Goal: Task Accomplishment & Management: Complete application form

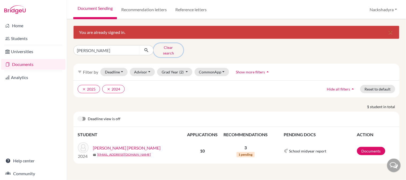
click at [163, 49] on button "Clear search" at bounding box center [169, 50] width 30 height 14
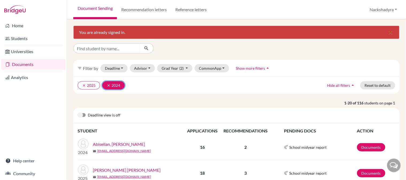
click at [106, 85] on button "clear 2024" at bounding box center [113, 85] width 22 height 8
click at [83, 86] on icon "clear" at bounding box center [84, 86] width 4 height 4
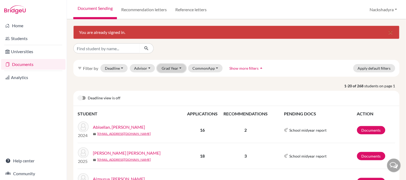
click at [161, 68] on button "Grad Year" at bounding box center [171, 68] width 29 height 8
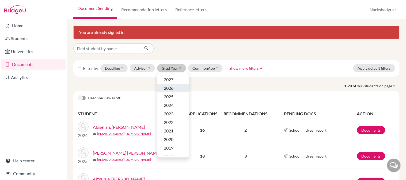
click at [172, 89] on span "2026" at bounding box center [169, 88] width 10 height 6
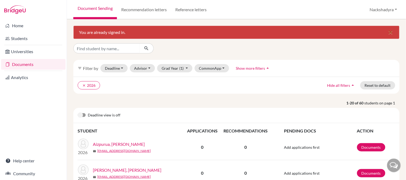
click at [388, 32] on icon "close" at bounding box center [391, 32] width 6 height 6
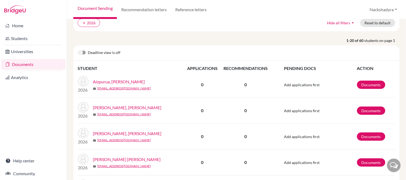
scroll to position [59, 0]
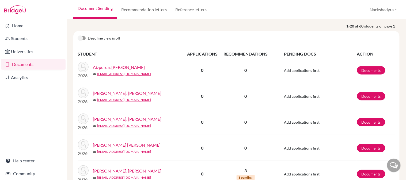
click at [108, 94] on link "[PERSON_NAME], [PERSON_NAME]" at bounding box center [127, 93] width 69 height 6
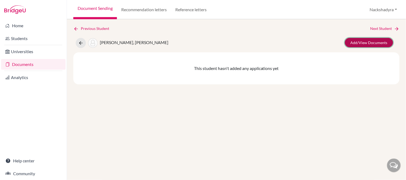
click at [350, 43] on link "Add/View Documents" at bounding box center [369, 42] width 48 height 9
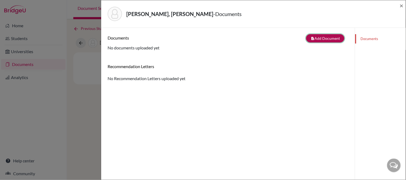
click at [319, 38] on button "note_add Add Document" at bounding box center [325, 38] width 38 height 8
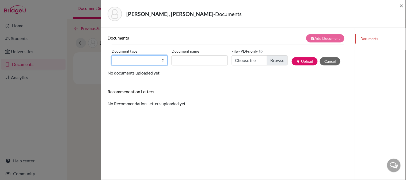
click at [131, 59] on select "Change explanation for Common App reports Counselor recommendation Internationa…" at bounding box center [140, 60] width 56 height 10
select select "2"
click at [112, 55] on select "Change explanation for Common App reports Counselor recommendation Internationa…" at bounding box center [140, 60] width 56 height 10
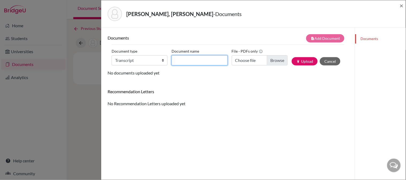
click at [178, 58] on input "Document name" at bounding box center [200, 60] width 56 height 10
type input "Initial Transcript"
type input "C:\fakepath\[PERSON_NAME] - Initial Transcript.pdf"
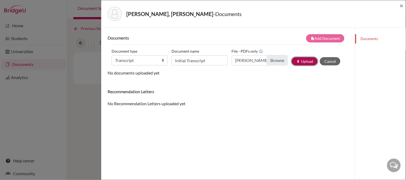
click at [292, 63] on button "publish Upload" at bounding box center [305, 61] width 26 height 8
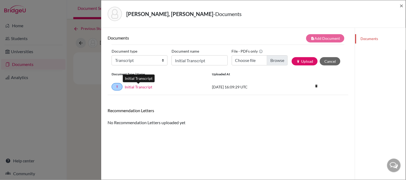
click at [149, 87] on link "Initial Transcript" at bounding box center [139, 87] width 28 height 6
click at [403, 5] on span "×" at bounding box center [402, 6] width 4 height 8
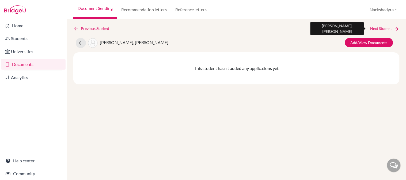
click at [387, 26] on link "Next Student" at bounding box center [385, 29] width 29 height 6
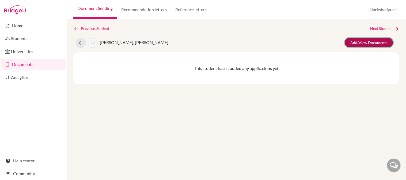
click at [361, 42] on link "Add/View Documents" at bounding box center [369, 42] width 48 height 9
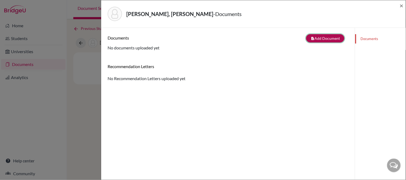
click at [307, 39] on button "note_add Add Document" at bounding box center [325, 38] width 38 height 8
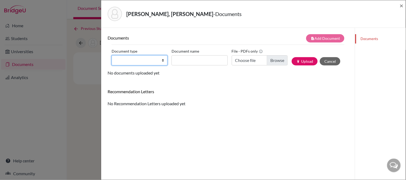
click at [117, 62] on select "Change explanation for Common App reports Counselor recommendation Internationa…" at bounding box center [140, 60] width 56 height 10
select select "2"
click at [112, 55] on select "Change explanation for Common App reports Counselor recommendation Internationa…" at bounding box center [140, 60] width 56 height 10
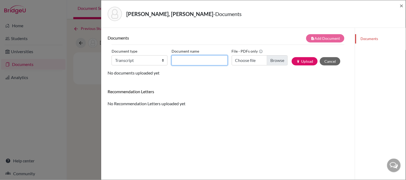
click at [186, 62] on input "Document name" at bounding box center [200, 60] width 56 height 10
type input "Initial Transcript"
type input "C:\fakepath\[PERSON_NAME] - Initial Transcript.pdf"
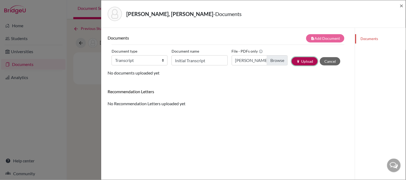
click at [294, 61] on button "publish Upload" at bounding box center [305, 61] width 26 height 8
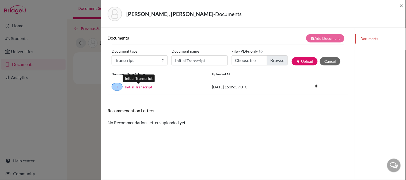
click at [146, 89] on link "Initial Transcript" at bounding box center [139, 87] width 28 height 6
click at [402, 4] on span "×" at bounding box center [402, 6] width 4 height 8
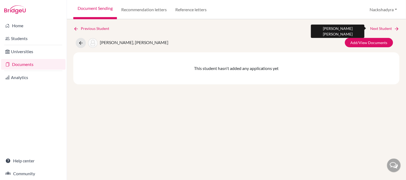
click at [392, 26] on link "Next Student" at bounding box center [385, 29] width 29 height 6
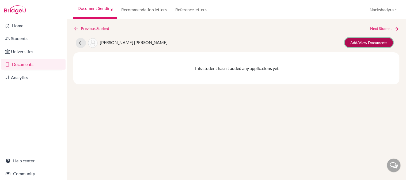
click at [356, 44] on link "Add/View Documents" at bounding box center [369, 42] width 48 height 9
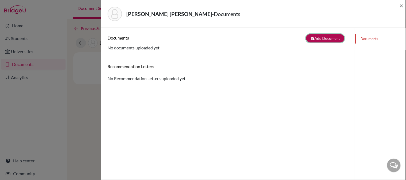
click at [319, 35] on button "note_add Add Document" at bounding box center [325, 38] width 38 height 8
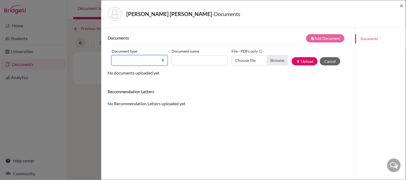
click at [137, 63] on select "Change explanation for Common App reports Counselor recommendation Internationa…" at bounding box center [140, 60] width 56 height 10
select select "2"
click at [112, 55] on select "Change explanation for Common App reports Counselor recommendation Internationa…" at bounding box center [140, 60] width 56 height 10
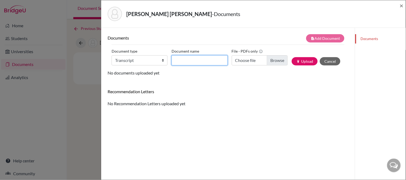
click at [194, 61] on input "Document name" at bounding box center [200, 60] width 56 height 10
type input "Initial Transcript"
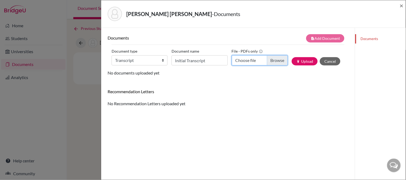
click at [236, 61] on input "Choose file" at bounding box center [260, 60] width 56 height 10
type input "C:\fakepath\[PERSON_NAME] - Initial Transcript.pdf"
click at [292, 62] on button "publish Upload" at bounding box center [305, 61] width 26 height 8
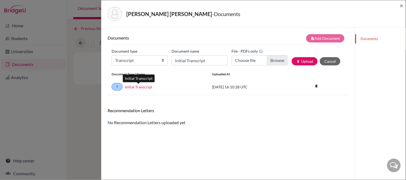
click at [140, 86] on link "Initial Transcript" at bounding box center [139, 87] width 28 height 6
click at [403, 3] on span "×" at bounding box center [402, 6] width 4 height 8
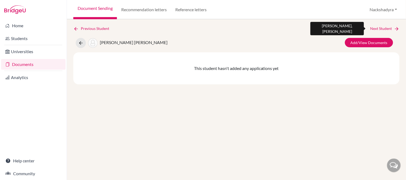
click at [382, 29] on link "Next Student" at bounding box center [385, 29] width 29 height 6
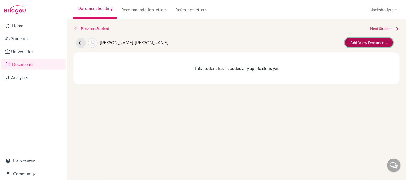
click at [371, 46] on link "Add/View Documents" at bounding box center [369, 42] width 48 height 9
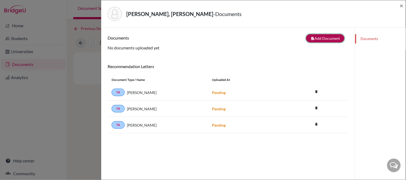
click at [309, 39] on button "note_add Add Document" at bounding box center [325, 38] width 38 height 8
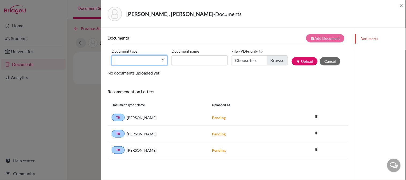
click at [132, 60] on select "Change explanation for Common App reports Counselor recommendation Internationa…" at bounding box center [140, 60] width 56 height 10
select select "2"
click at [112, 55] on select "Change explanation for Common App reports Counselor recommendation Internationa…" at bounding box center [140, 60] width 56 height 10
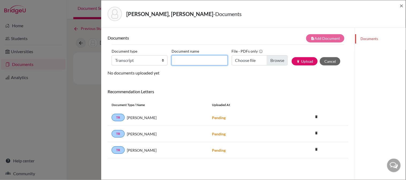
click at [193, 58] on input "Document name" at bounding box center [200, 60] width 56 height 10
type input "Initial Transcript"
type input "C:\fakepath\[PERSON_NAME] - Initial Transcript.pdf"
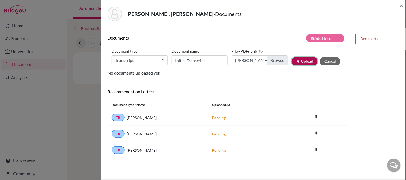
click at [297, 59] on button "publish Upload" at bounding box center [305, 61] width 26 height 8
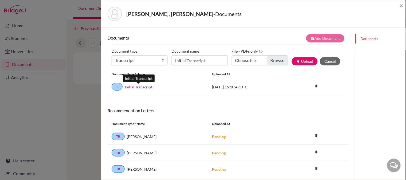
click at [133, 88] on link "Initial Transcript" at bounding box center [139, 87] width 28 height 6
click at [403, 4] on span "×" at bounding box center [402, 6] width 4 height 8
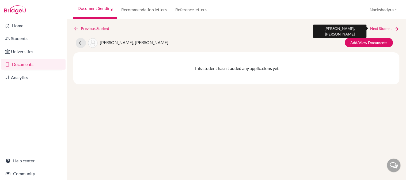
click at [376, 29] on link "Next Student" at bounding box center [385, 29] width 29 height 6
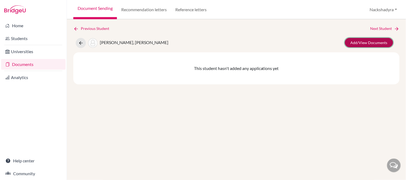
click at [361, 42] on link "Add/View Documents" at bounding box center [369, 42] width 48 height 9
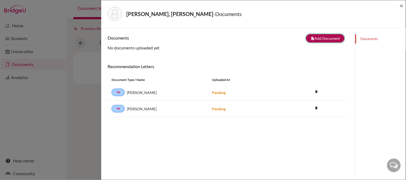
click at [311, 38] on icon "note_add" at bounding box center [313, 39] width 4 height 4
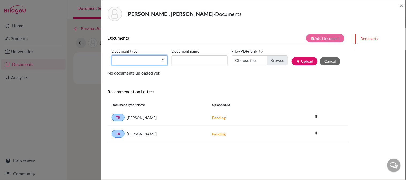
click at [123, 60] on select "Change explanation for Common App reports Counselor recommendation Internationa…" at bounding box center [140, 60] width 56 height 10
select select "2"
click at [112, 55] on select "Change explanation for Common App reports Counselor recommendation Internationa…" at bounding box center [140, 60] width 56 height 10
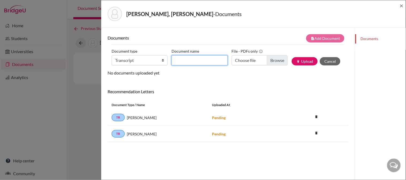
drag, startPoint x: 187, startPoint y: 57, endPoint x: 190, endPoint y: 62, distance: 6.2
click at [187, 57] on input "Document name" at bounding box center [200, 60] width 56 height 10
type input "Initial Transcript"
type input "C:\fakepath\[PERSON_NAME] - Initial Transcript.pdf"
click at [216, 59] on input "Initial Transcript" at bounding box center [200, 60] width 56 height 10
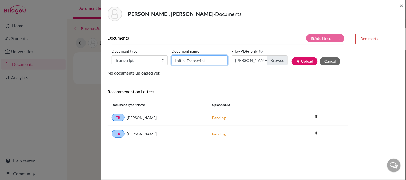
type input "Initial Transcript ANS"
click at [292, 63] on button "publish Upload" at bounding box center [305, 61] width 26 height 8
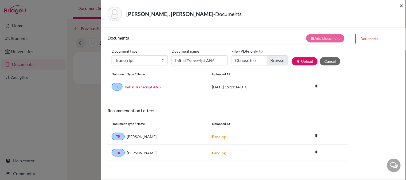
click at [403, 4] on span "×" at bounding box center [402, 6] width 4 height 8
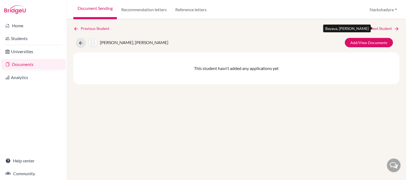
click at [389, 27] on link "Next Student" at bounding box center [385, 29] width 29 height 6
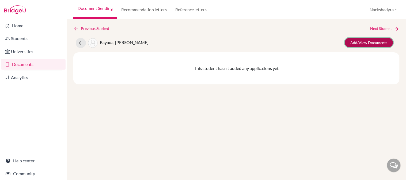
click at [371, 38] on link "Add/View Documents" at bounding box center [369, 42] width 48 height 9
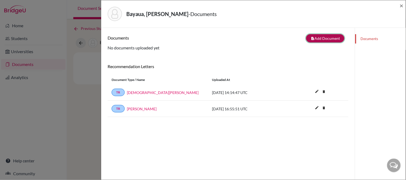
click at [322, 37] on button "note_add Add Document" at bounding box center [325, 38] width 38 height 8
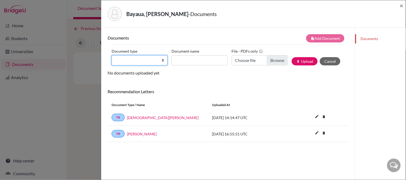
click at [116, 65] on select "Change explanation for Common App reports Counselor recommendation Internationa…" at bounding box center [140, 60] width 56 height 10
select select "2"
click at [112, 55] on select "Change explanation for Common App reports Counselor recommendation Internationa…" at bounding box center [140, 60] width 56 height 10
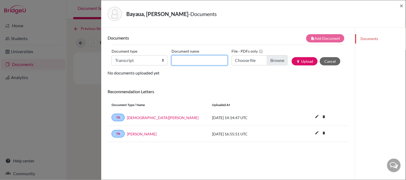
click at [195, 63] on input "Document name" at bounding box center [200, 60] width 56 height 10
click at [206, 62] on input "Initial Transcript" at bounding box center [200, 60] width 56 height 10
type input "Initial Transcript ANS"
type input "C:\fakepath\[PERSON_NAME] - Initial Transcript.pdf"
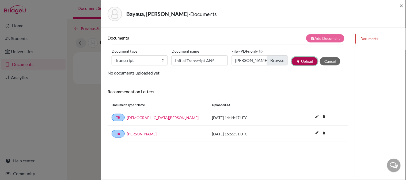
click at [296, 62] on icon "publish" at bounding box center [298, 62] width 4 height 4
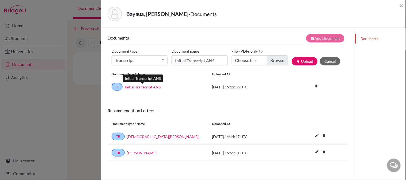
click at [140, 88] on link "Initial Transcript ANS" at bounding box center [143, 87] width 36 height 6
click at [402, 6] on span "×" at bounding box center [402, 6] width 4 height 8
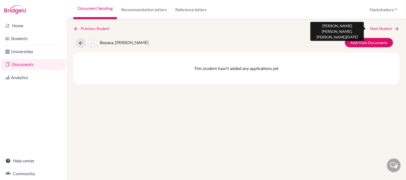
click at [395, 26] on icon at bounding box center [396, 28] width 5 height 5
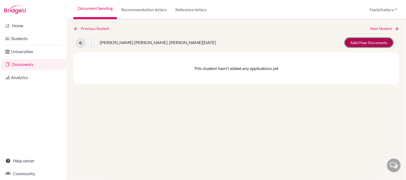
click at [365, 46] on link "Add/View Documents" at bounding box center [369, 42] width 48 height 9
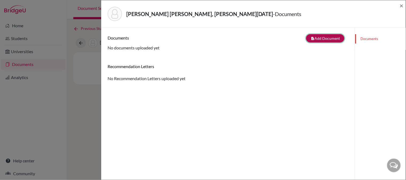
click at [315, 36] on button "note_add Add Document" at bounding box center [325, 38] width 38 height 8
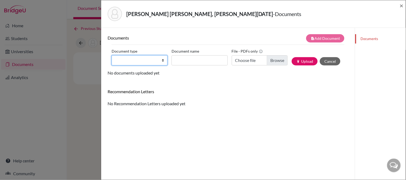
click at [141, 57] on select "Change explanation for Common App reports Counselor recommendation Internationa…" at bounding box center [140, 60] width 56 height 10
select select "2"
click at [112, 55] on select "Change explanation for Common App reports Counselor recommendation Internationa…" at bounding box center [140, 60] width 56 height 10
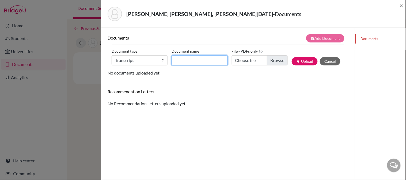
click at [190, 58] on input "Document name" at bounding box center [200, 60] width 56 height 10
type input "Initial Transcript"
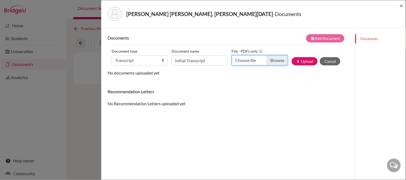
click at [248, 61] on input "Choose file" at bounding box center [260, 60] width 56 height 10
type input "C:\fakepath\[PERSON_NAME] - Initial Transcript.pdf"
click at [295, 62] on button "publish Upload" at bounding box center [305, 61] width 26 height 8
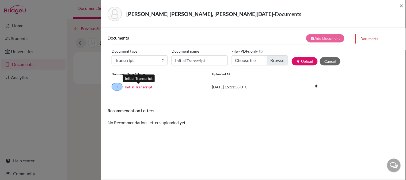
click at [146, 86] on link "Initial Transcript" at bounding box center [139, 87] width 28 height 6
click at [401, 5] on span "×" at bounding box center [402, 6] width 4 height 8
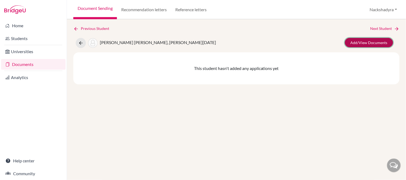
click at [379, 39] on link "Add/View Documents" at bounding box center [369, 42] width 48 height 9
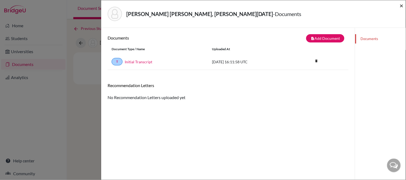
click at [404, 5] on span "×" at bounding box center [402, 6] width 4 height 8
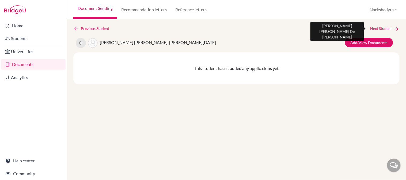
click at [374, 31] on link "Next Student" at bounding box center [385, 29] width 29 height 6
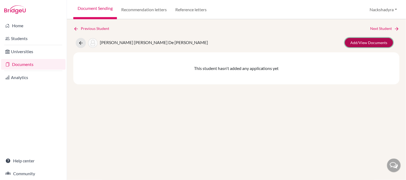
click at [379, 39] on link "Add/View Documents" at bounding box center [369, 42] width 48 height 9
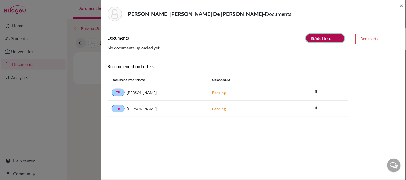
click at [311, 38] on button "note_add Add Document" at bounding box center [325, 38] width 38 height 8
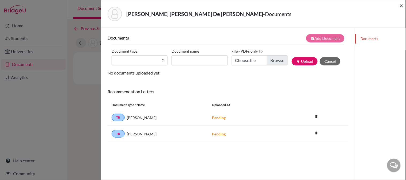
click at [403, 5] on span "×" at bounding box center [402, 6] width 4 height 8
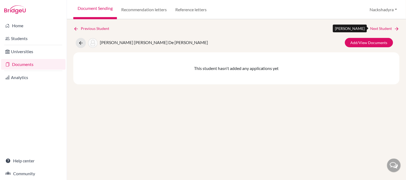
click at [378, 29] on link "Next Student" at bounding box center [385, 29] width 29 height 6
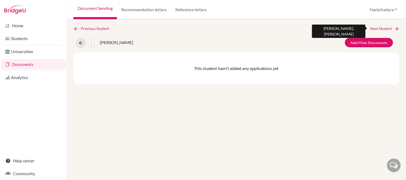
click at [378, 29] on link "Next Student" at bounding box center [385, 29] width 29 height 6
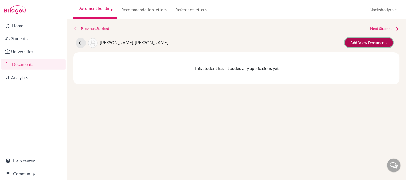
click at [367, 44] on link "Add/View Documents" at bounding box center [369, 42] width 48 height 9
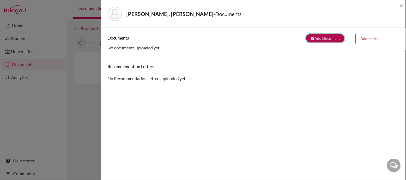
click at [309, 39] on button "note_add Add Document" at bounding box center [325, 38] width 38 height 8
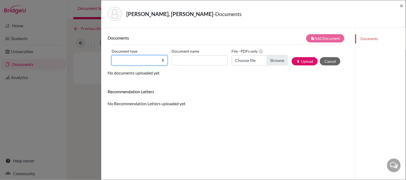
click at [138, 61] on select "Change explanation for Common App reports Counselor recommendation Internationa…" at bounding box center [140, 60] width 56 height 10
select select "2"
click at [112, 55] on select "Change explanation for Common App reports Counselor recommendation Internationa…" at bounding box center [140, 60] width 56 height 10
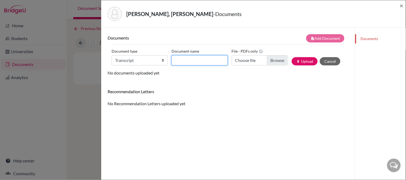
drag, startPoint x: 192, startPoint y: 61, endPoint x: 195, endPoint y: 65, distance: 5.7
click at [192, 61] on input "Document name" at bounding box center [200, 60] width 56 height 10
type input "Initial Transcript"
type input "C:\fakepath\[PERSON_NAME] - Initial Transcript.pdf"
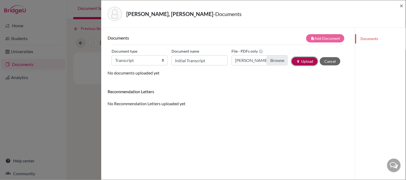
click at [296, 61] on icon "publish" at bounding box center [298, 62] width 4 height 4
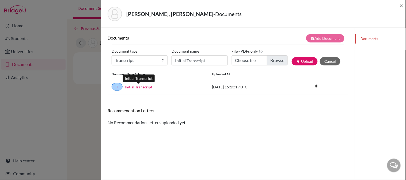
click at [148, 86] on link "Initial Transcript" at bounding box center [139, 87] width 28 height 6
click at [403, 7] on span "×" at bounding box center [402, 6] width 4 height 8
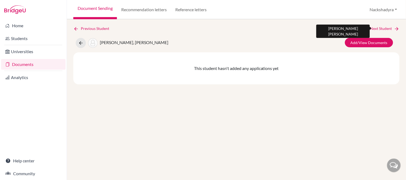
click at [392, 28] on link "Next Student" at bounding box center [385, 29] width 29 height 6
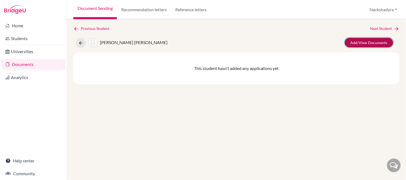
click at [376, 40] on link "Add/View Documents" at bounding box center [369, 42] width 48 height 9
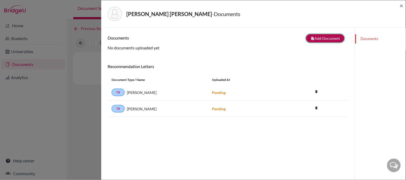
click at [317, 41] on button "note_add Add Document" at bounding box center [325, 38] width 38 height 8
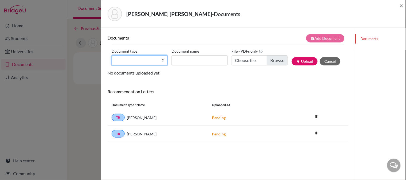
drag, startPoint x: 131, startPoint y: 55, endPoint x: 132, endPoint y: 58, distance: 2.9
click at [131, 55] on select "Change explanation for Common App reports Counselor recommendation Internationa…" at bounding box center [140, 60] width 56 height 10
select select "2"
click at [112, 55] on select "Change explanation for Common App reports Counselor recommendation Internationa…" at bounding box center [140, 60] width 56 height 10
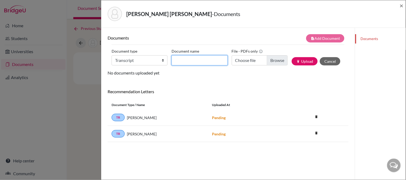
click at [199, 65] on input "Document name" at bounding box center [200, 60] width 56 height 10
type input "Initial Transcript"
type input "C:\fakepath\[PERSON_NAME] - Initial Transcript.pdf"
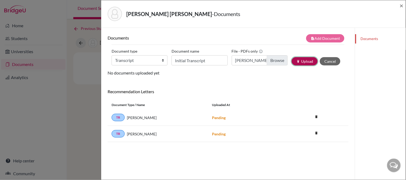
click at [296, 61] on icon "publish" at bounding box center [298, 62] width 4 height 4
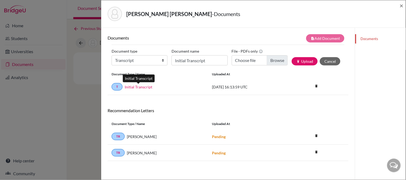
click at [136, 86] on link "Initial Transcript" at bounding box center [139, 87] width 28 height 6
click at [402, 5] on span "×" at bounding box center [402, 6] width 4 height 8
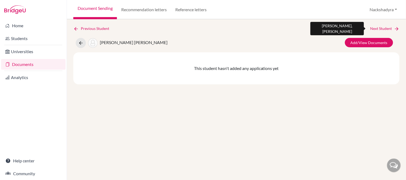
click at [385, 30] on link "Next Student" at bounding box center [385, 29] width 29 height 6
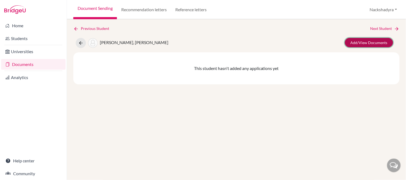
click at [382, 42] on link "Add/View Documents" at bounding box center [369, 42] width 48 height 9
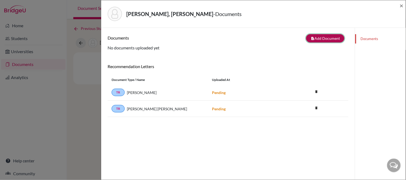
click at [314, 41] on button "note_add Add Document" at bounding box center [325, 38] width 38 height 8
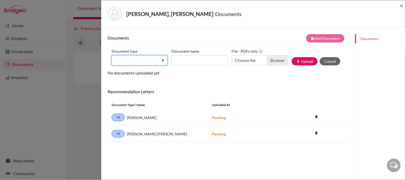
click at [143, 61] on select "Change explanation for Common App reports Counselor recommendation Internationa…" at bounding box center [140, 60] width 56 height 10
drag, startPoint x: 142, startPoint y: 58, endPoint x: 144, endPoint y: 65, distance: 6.9
click at [142, 58] on select "Change explanation for Common App reports Counselor recommendation Internationa…" at bounding box center [140, 60] width 56 height 10
select select "2"
click at [112, 55] on select "Change explanation for Common App reports Counselor recommendation Internationa…" at bounding box center [140, 60] width 56 height 10
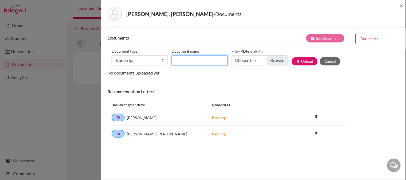
click at [204, 62] on input "Document name" at bounding box center [200, 60] width 56 height 10
type input "Initial Transcript"
type input "C:\fakepath\[PERSON_NAME] - Initial Transcript.pdf"
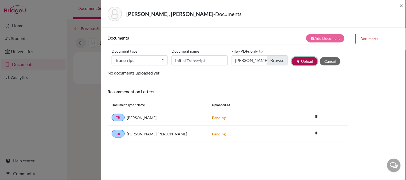
click at [292, 59] on button "publish Upload" at bounding box center [305, 61] width 26 height 8
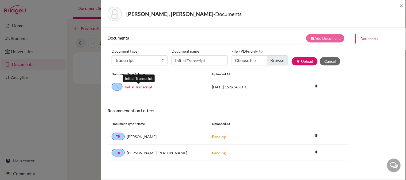
click at [132, 88] on link "Initial Transcript" at bounding box center [139, 87] width 28 height 6
click at [400, 7] on span "×" at bounding box center [402, 6] width 4 height 8
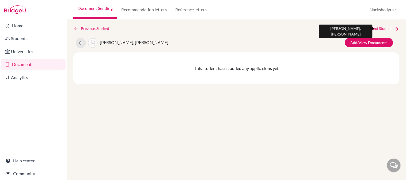
click at [383, 27] on link "Next Student" at bounding box center [385, 29] width 29 height 6
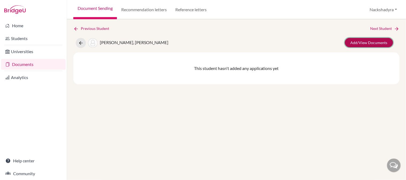
click at [379, 42] on link "Add/View Documents" at bounding box center [369, 42] width 48 height 9
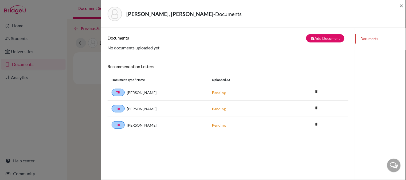
click at [310, 33] on div "Documents note_add Add Document Document type Change explanation for Common App…" at bounding box center [228, 118] width 254 height 180
click at [306, 40] on button "note_add Add Document" at bounding box center [325, 38] width 38 height 8
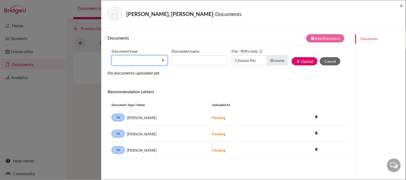
click at [135, 64] on select "Change explanation for Common App reports Counselor recommendation Internationa…" at bounding box center [140, 60] width 56 height 10
select select "2"
click at [112, 55] on select "Change explanation for Common App reports Counselor recommendation Internationa…" at bounding box center [140, 60] width 56 height 10
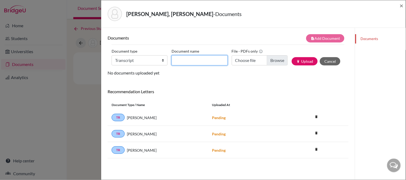
click at [183, 64] on input "Document name" at bounding box center [200, 60] width 56 height 10
type input "Initial Transcript"
type input "C:\fakepath\[PERSON_NAME] - Initial Transcript.pdf"
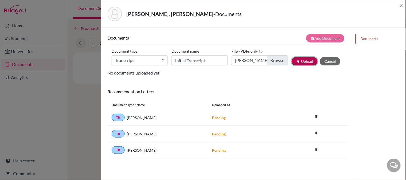
click at [300, 62] on button "publish Upload" at bounding box center [305, 61] width 26 height 8
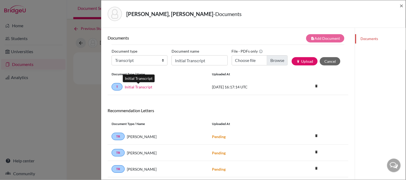
click at [132, 87] on link "Initial Transcript" at bounding box center [139, 87] width 28 height 6
click at [401, 4] on span "×" at bounding box center [402, 6] width 4 height 8
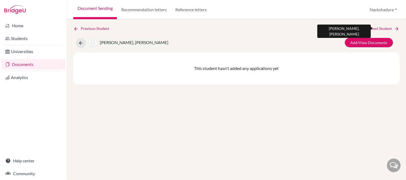
click at [386, 27] on link "Next Student" at bounding box center [385, 29] width 29 height 6
click at [380, 27] on link "Next Student" at bounding box center [385, 29] width 29 height 6
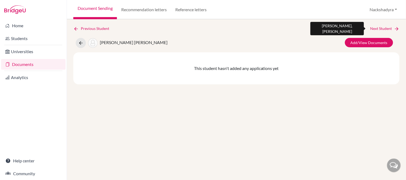
click at [385, 28] on link "Next Student" at bounding box center [385, 29] width 29 height 6
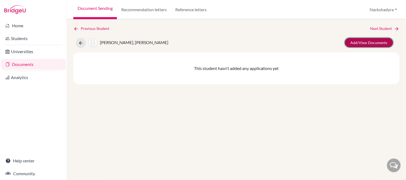
click at [365, 42] on link "Add/View Documents" at bounding box center [369, 42] width 48 height 9
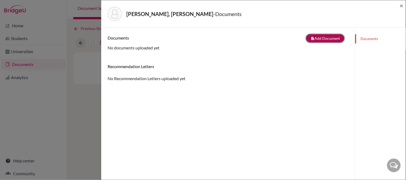
click at [306, 41] on button "note_add Add Document" at bounding box center [325, 38] width 38 height 8
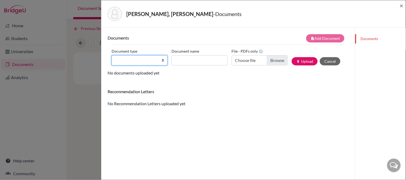
click at [133, 63] on select "Change explanation for Common App reports Counselor recommendation Internationa…" at bounding box center [140, 60] width 56 height 10
select select "2"
click at [112, 55] on select "Change explanation for Common App reports Counselor recommendation Internationa…" at bounding box center [140, 60] width 56 height 10
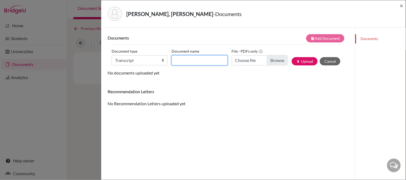
drag, startPoint x: 193, startPoint y: 59, endPoint x: 194, endPoint y: 64, distance: 4.4
click at [193, 59] on input "Document name" at bounding box center [200, 60] width 56 height 10
type input "Initial Transcript"
type input "C:\fakepath\[PERSON_NAME] - Initial Transcript.pdf"
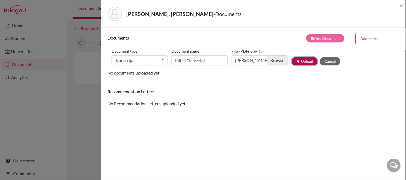
click at [292, 63] on button "publish Upload" at bounding box center [305, 61] width 26 height 8
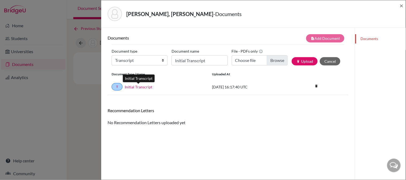
click at [139, 86] on link "Initial Transcript" at bounding box center [139, 87] width 28 height 6
click at [400, 6] on span "×" at bounding box center [402, 6] width 4 height 8
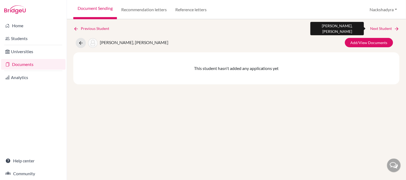
click at [392, 28] on link "Next Student" at bounding box center [385, 29] width 29 height 6
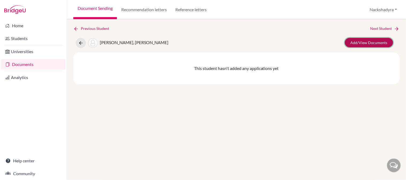
click at [379, 43] on link "Add/View Documents" at bounding box center [369, 42] width 48 height 9
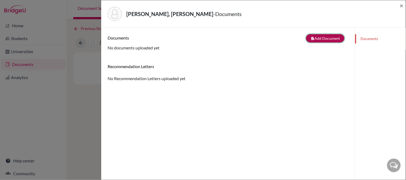
click at [307, 39] on button "note_add Add Document" at bounding box center [325, 38] width 38 height 8
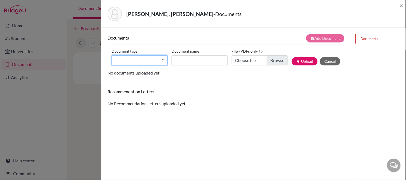
drag, startPoint x: 131, startPoint y: 62, endPoint x: 131, endPoint y: 64, distance: 2.7
click at [131, 62] on select "Change explanation for Common App reports Counselor recommendation Internationa…" at bounding box center [140, 60] width 56 height 10
select select "2"
click at [112, 55] on select "Change explanation for Common App reports Counselor recommendation Internationa…" at bounding box center [140, 60] width 56 height 10
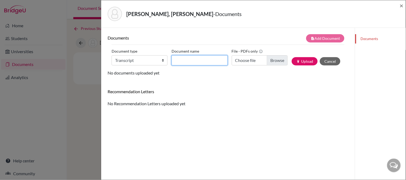
click at [214, 61] on input "Document name" at bounding box center [200, 60] width 56 height 10
type input "Initial Transcript"
type input "C:\fakepath\[PERSON_NAME] - Initial Transcript.pdf"
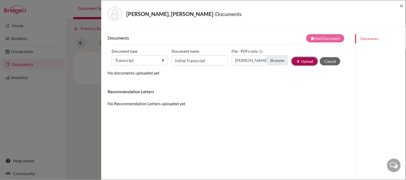
click at [292, 61] on button "publish Upload" at bounding box center [305, 61] width 26 height 8
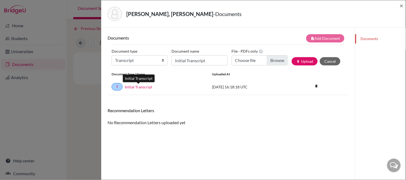
click at [143, 86] on link "Initial Transcript" at bounding box center [139, 87] width 28 height 6
click at [402, 7] on span "×" at bounding box center [402, 6] width 4 height 8
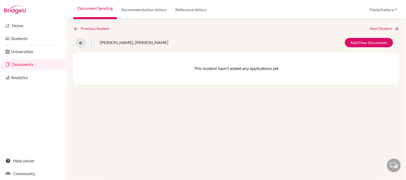
click at [391, 25] on div "Previous Student Next Student [PERSON_NAME], [PERSON_NAME]/View Documents This …" at bounding box center [236, 99] width 339 height 161
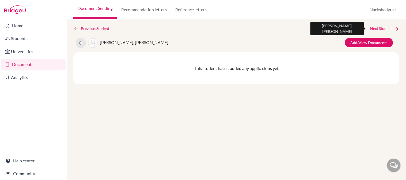
click at [391, 28] on link "Next Student" at bounding box center [385, 29] width 29 height 6
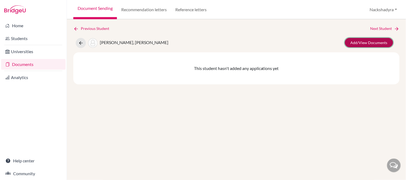
click at [380, 42] on link "Add/View Documents" at bounding box center [369, 42] width 48 height 9
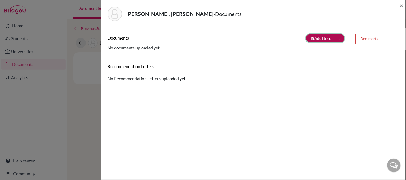
click at [308, 39] on button "note_add Add Document" at bounding box center [325, 38] width 38 height 8
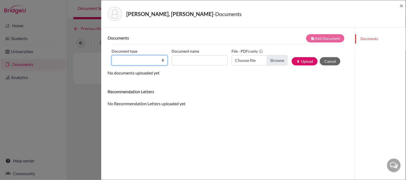
drag, startPoint x: 138, startPoint y: 59, endPoint x: 140, endPoint y: 64, distance: 5.1
click at [138, 59] on select "Change explanation for Common App reports Counselor recommendation Internationa…" at bounding box center [140, 60] width 56 height 10
select select "2"
click at [112, 55] on select "Change explanation for Common App reports Counselor recommendation Internationa…" at bounding box center [140, 60] width 56 height 10
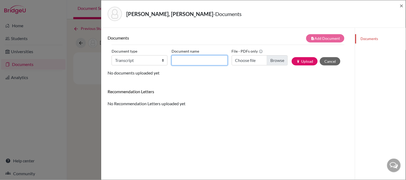
click at [184, 62] on input "Document name" at bounding box center [200, 60] width 56 height 10
type input "Initial Transcript"
type input "C:\fakepath\[PERSON_NAME] - Initial Transcript.pdf"
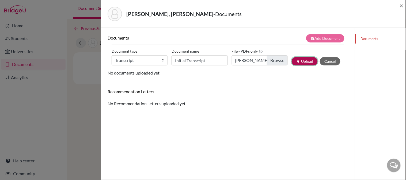
click at [296, 61] on button "publish Upload" at bounding box center [305, 61] width 26 height 8
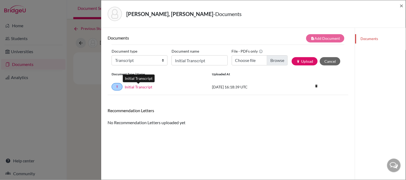
click at [145, 86] on link "Initial Transcript" at bounding box center [139, 87] width 28 height 6
click at [403, 5] on span "×" at bounding box center [402, 6] width 4 height 8
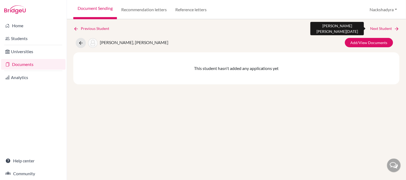
click at [390, 28] on link "Next Student" at bounding box center [385, 29] width 29 height 6
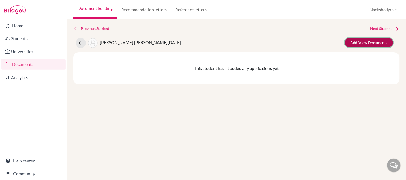
click at [374, 40] on link "Add/View Documents" at bounding box center [369, 42] width 48 height 9
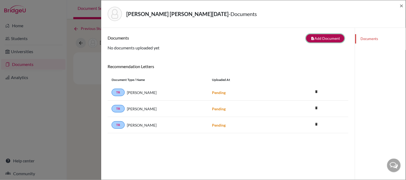
click at [311, 38] on icon "note_add" at bounding box center [313, 39] width 4 height 4
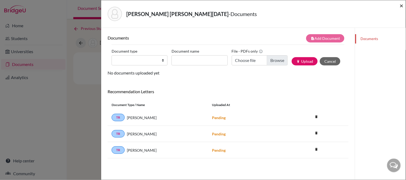
click at [402, 4] on span "×" at bounding box center [402, 6] width 4 height 8
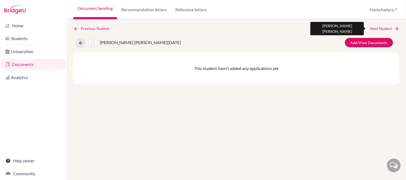
click at [393, 27] on link "Next Student" at bounding box center [385, 29] width 29 height 6
click at [378, 27] on link "Next Student" at bounding box center [385, 29] width 29 height 6
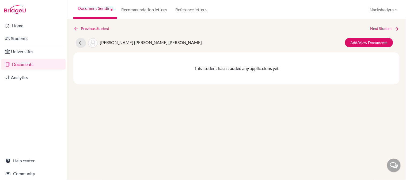
drag, startPoint x: 315, startPoint y: 125, endPoint x: 349, endPoint y: 87, distance: 51.4
click at [315, 125] on div "Previous Student Next Student [PERSON_NAME] [PERSON_NAME] [PERSON_NAME] Add/Vie…" at bounding box center [236, 99] width 339 height 161
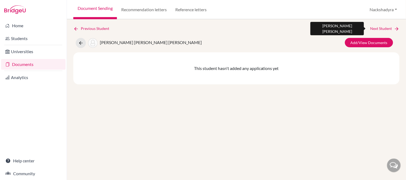
click at [386, 26] on link "Next Student" at bounding box center [385, 29] width 29 height 6
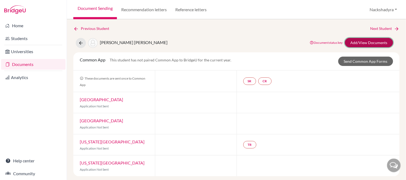
click at [376, 42] on link "Add/View Documents" at bounding box center [369, 42] width 48 height 9
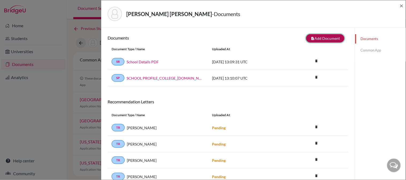
click at [317, 38] on button "note_add Add Document" at bounding box center [325, 38] width 38 height 8
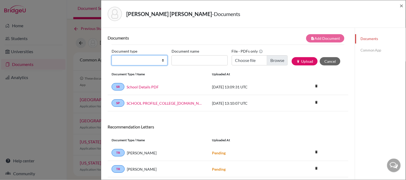
click at [135, 61] on select "Change explanation for Common App reports Counselor recommendation Internationa…" at bounding box center [140, 60] width 56 height 10
select select "2"
click at [112, 55] on select "Change explanation for Common App reports Counselor recommendation Internationa…" at bounding box center [140, 60] width 56 height 10
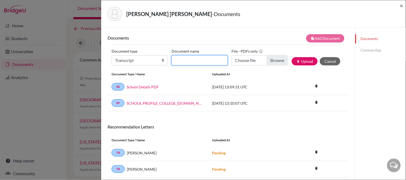
click at [197, 61] on input "Document name" at bounding box center [200, 60] width 56 height 10
type input "Initial Transcript"
type input "C:\fakepath\[PERSON_NAME] - Initial Transcript.pdf"
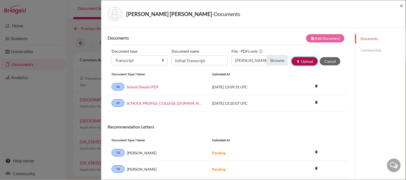
click at [294, 62] on button "publish Upload" at bounding box center [305, 61] width 26 height 8
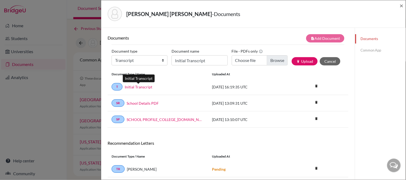
click at [141, 86] on link "Initial Transcript" at bounding box center [139, 87] width 28 height 6
click at [403, 5] on span "×" at bounding box center [402, 6] width 4 height 8
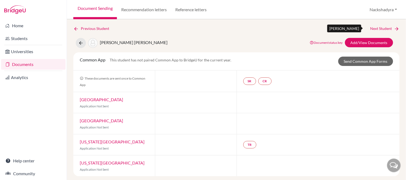
click at [383, 27] on link "Next Student" at bounding box center [385, 29] width 29 height 6
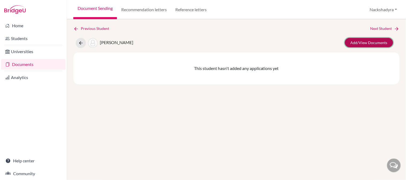
click at [374, 40] on link "Add/View Documents" at bounding box center [369, 42] width 48 height 9
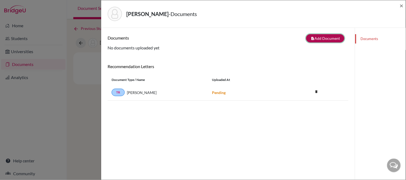
click at [314, 40] on button "note_add Add Document" at bounding box center [325, 38] width 38 height 8
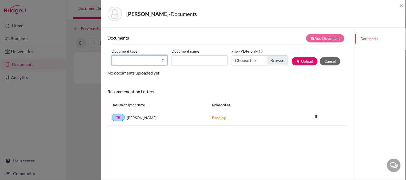
drag, startPoint x: 128, startPoint y: 61, endPoint x: 127, endPoint y: 65, distance: 4.3
click at [128, 61] on select "Change explanation for Common App reports Counselor recommendation Internationa…" at bounding box center [140, 60] width 56 height 10
select select "2"
click at [112, 55] on select "Change explanation for Common App reports Counselor recommendation Internationa…" at bounding box center [140, 60] width 56 height 10
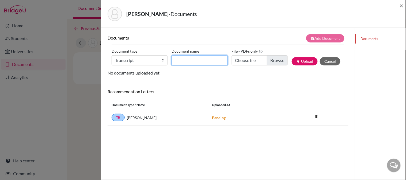
click at [209, 59] on input "Document name" at bounding box center [200, 60] width 56 height 10
type input "Initial Transcript"
click at [266, 144] on div "Documents note_add Add Document Document type Change explanation for Common App…" at bounding box center [228, 118] width 241 height 168
click at [402, 4] on span "×" at bounding box center [402, 6] width 4 height 8
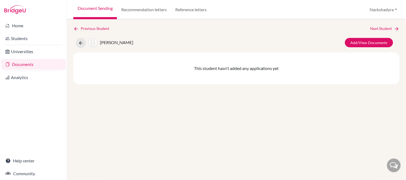
click at [288, 116] on div "Previous Student Next Student [PERSON_NAME]/View Documents This student hasn't …" at bounding box center [236, 99] width 339 height 161
click at [380, 25] on div "Previous Student Next Student [PERSON_NAME]/View Documents This student hasn't …" at bounding box center [236, 99] width 339 height 161
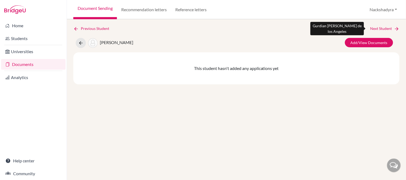
click at [380, 28] on link "Next Student" at bounding box center [385, 29] width 29 height 6
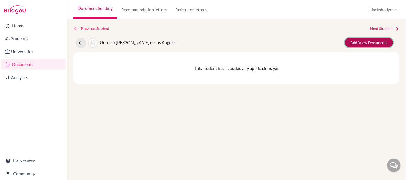
click at [380, 43] on link "Add/View Documents" at bounding box center [369, 42] width 48 height 9
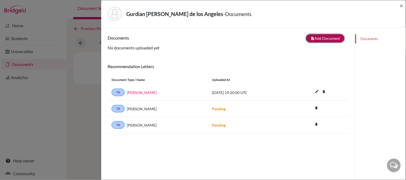
click at [322, 38] on button "note_add Add Document" at bounding box center [325, 38] width 38 height 8
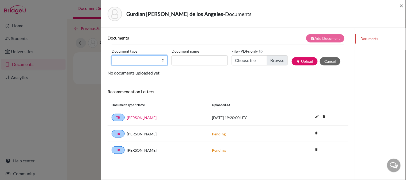
click at [137, 62] on select "Change explanation for Common App reports Counselor recommendation Internationa…" at bounding box center [140, 60] width 56 height 10
select select "2"
click at [112, 55] on select "Change explanation for Common App reports Counselor recommendation Internationa…" at bounding box center [140, 60] width 56 height 10
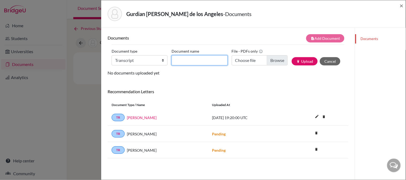
click at [194, 58] on input "Document name" at bounding box center [200, 60] width 56 height 10
click at [208, 60] on input "Initial Transcript" at bounding box center [200, 60] width 56 height 10
type input "Initial Transcript ANS"
type input "C:\fakepath\[PERSON_NAME] - Initial Transcript.pdf"
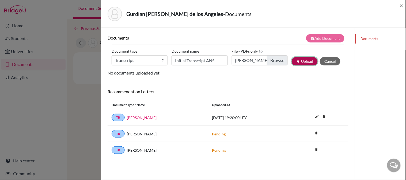
click at [292, 62] on button "publish Upload" at bounding box center [305, 61] width 26 height 8
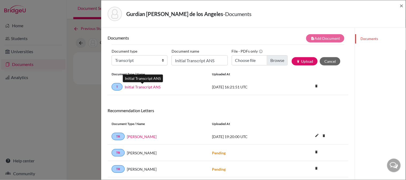
click at [150, 88] on link "Initial Transcript ANS" at bounding box center [143, 87] width 36 height 6
click at [401, 5] on span "×" at bounding box center [402, 6] width 4 height 8
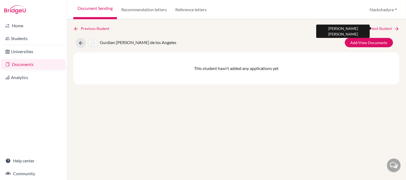
click at [377, 27] on link "Next Student" at bounding box center [385, 29] width 29 height 6
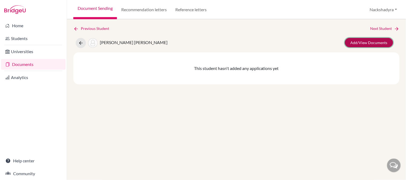
click at [372, 41] on link "Add/View Documents" at bounding box center [369, 42] width 48 height 9
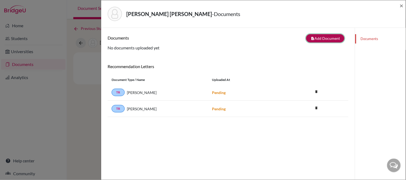
click at [312, 38] on button "note_add Add Document" at bounding box center [325, 38] width 38 height 8
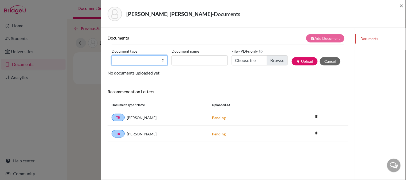
click at [135, 58] on select "Change explanation for Common App reports Counselor recommendation Internationa…" at bounding box center [140, 60] width 56 height 10
select select "2"
click at [112, 55] on select "Change explanation for Common App reports Counselor recommendation Internationa…" at bounding box center [140, 60] width 56 height 10
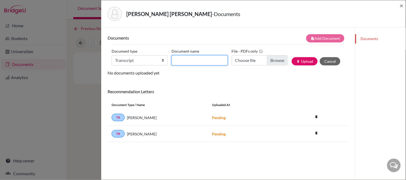
drag, startPoint x: 189, startPoint y: 63, endPoint x: 191, endPoint y: 65, distance: 2.8
click at [189, 63] on input "Document name" at bounding box center [200, 60] width 56 height 10
type input "Initial Transcript"
type input "C:\fakepath\[PERSON_NAME] - Initial Transcript.pdf"
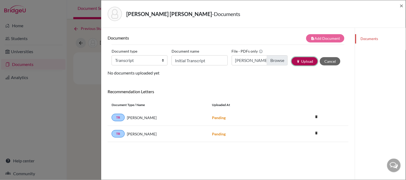
click at [292, 63] on button "publish Upload" at bounding box center [305, 61] width 26 height 8
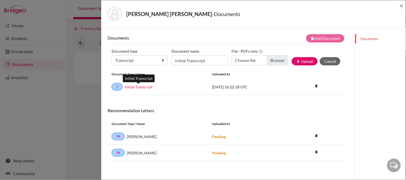
click at [133, 86] on link "Initial Transcript" at bounding box center [139, 87] width 28 height 6
click at [402, 6] on span "×" at bounding box center [402, 6] width 4 height 8
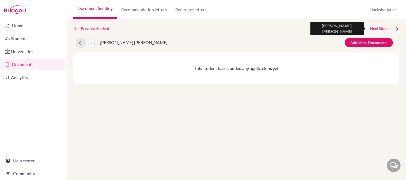
click at [378, 29] on link "Next Student" at bounding box center [385, 29] width 29 height 6
click at [376, 30] on link "Next Student" at bounding box center [385, 29] width 29 height 6
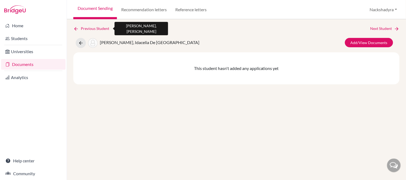
click at [96, 29] on link "Previous Student" at bounding box center [93, 29] width 40 height 6
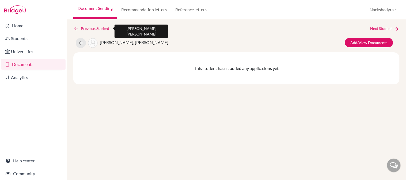
click at [96, 29] on link "Previous Student" at bounding box center [93, 29] width 40 height 6
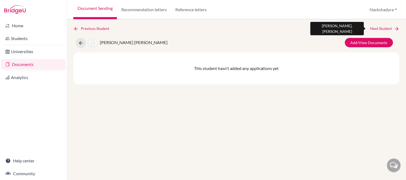
click at [382, 29] on link "Next Student" at bounding box center [385, 29] width 29 height 6
click at [382, 28] on link "Next Student" at bounding box center [385, 29] width 29 height 6
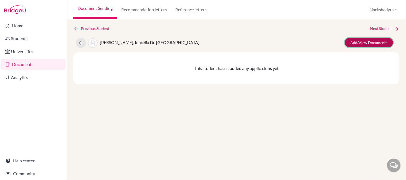
click at [381, 42] on link "Add/View Documents" at bounding box center [369, 42] width 48 height 9
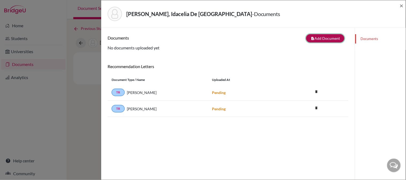
click at [311, 39] on icon "note_add" at bounding box center [313, 39] width 4 height 4
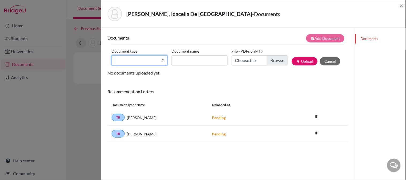
drag, startPoint x: 146, startPoint y: 58, endPoint x: 147, endPoint y: 64, distance: 6.2
click at [146, 58] on select "Change explanation for Common App reports Counselor recommendation Internationa…" at bounding box center [140, 60] width 56 height 10
select select "2"
click at [112, 55] on select "Change explanation for Common App reports Counselor recommendation Internationa…" at bounding box center [140, 60] width 56 height 10
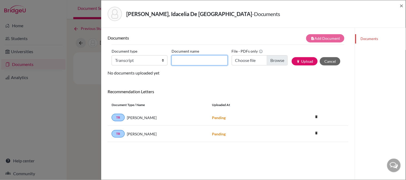
click at [194, 63] on input "Document name" at bounding box center [200, 60] width 56 height 10
type input "Initial Transcript"
type input "C:\fakepath\[PERSON_NAME], Idacelia - Initial Transcript.pdf"
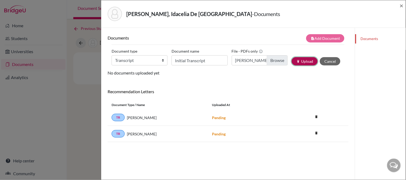
click at [293, 60] on button "publish Upload" at bounding box center [305, 61] width 26 height 8
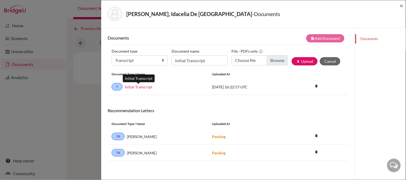
click at [135, 87] on link "Initial Transcript" at bounding box center [139, 87] width 28 height 6
click at [402, 5] on span "×" at bounding box center [402, 6] width 4 height 8
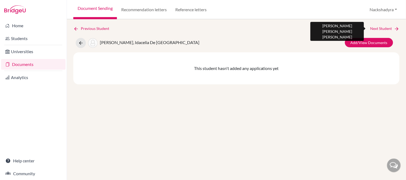
click at [374, 30] on link "Next Student" at bounding box center [385, 29] width 29 height 6
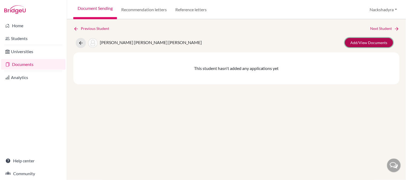
click at [373, 43] on link "Add/View Documents" at bounding box center [369, 42] width 48 height 9
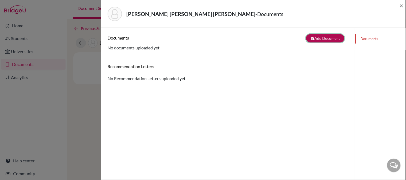
click at [316, 37] on button "note_add Add Document" at bounding box center [325, 38] width 38 height 8
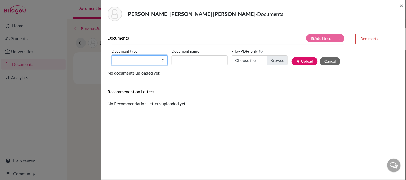
click at [133, 61] on select "Change explanation for Common App reports Counselor recommendation Internationa…" at bounding box center [140, 60] width 56 height 10
select select "2"
click at [112, 55] on select "Change explanation for Common App reports Counselor recommendation Internationa…" at bounding box center [140, 60] width 56 height 10
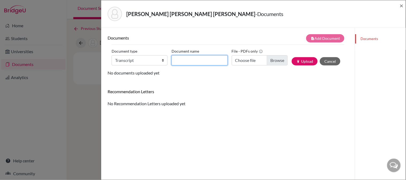
click at [207, 56] on input "Document name" at bounding box center [200, 60] width 56 height 10
type input "Initial Transcript"
type input "C:\fakepath\[PERSON_NAME] - Initial Transcript.pdf"
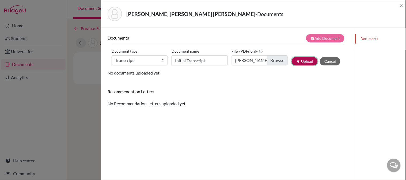
click at [301, 59] on button "publish Upload" at bounding box center [305, 61] width 26 height 8
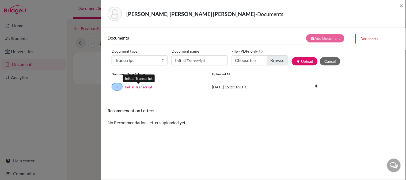
click at [139, 89] on link "Initial Transcript" at bounding box center [139, 87] width 28 height 6
click at [400, 6] on span "×" at bounding box center [402, 6] width 4 height 8
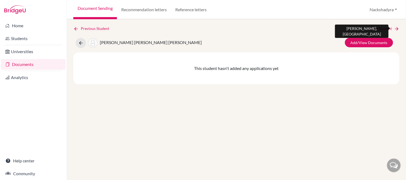
click at [387, 30] on link "Next Student" at bounding box center [385, 29] width 29 height 6
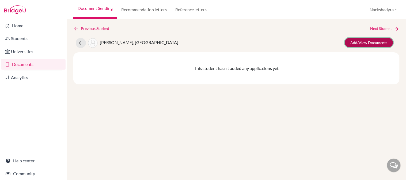
click at [360, 39] on link "Add/View Documents" at bounding box center [369, 42] width 48 height 9
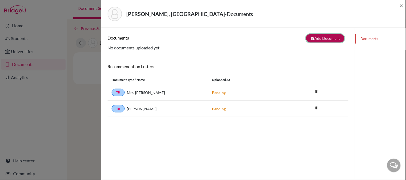
click at [331, 37] on button "note_add Add Document" at bounding box center [325, 38] width 38 height 8
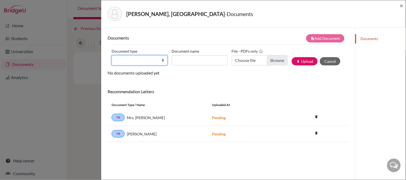
click at [135, 60] on select "Change explanation for Common App reports Counselor recommendation Internationa…" at bounding box center [140, 60] width 56 height 10
select select "2"
click at [112, 55] on select "Change explanation for Common App reports Counselor recommendation Internationa…" at bounding box center [140, 60] width 56 height 10
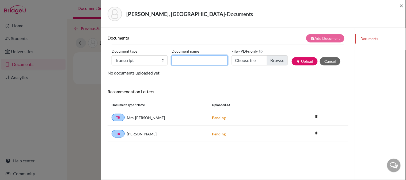
click at [190, 58] on input "Document name" at bounding box center [200, 60] width 56 height 10
type input "Initial Transcript"
type input "C:\fakepath\Jung, Hanbyeol - Initial Transcript.pdf"
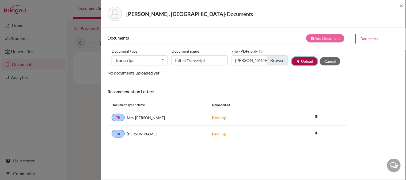
click at [293, 59] on button "publish Upload" at bounding box center [305, 61] width 26 height 8
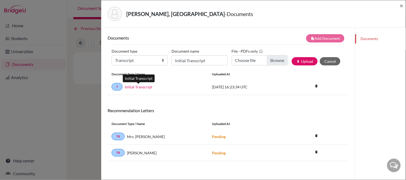
click at [140, 85] on link "Initial Transcript" at bounding box center [139, 87] width 28 height 6
click at [401, 6] on span "×" at bounding box center [402, 6] width 4 height 8
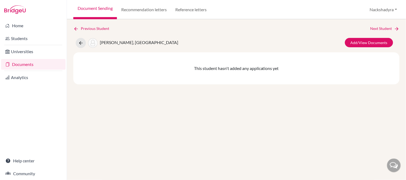
click at [387, 25] on div "Previous Student Next Student [PERSON_NAME] Add/View Documents This student has…" at bounding box center [236, 99] width 339 height 161
click at [387, 28] on link "Next Student" at bounding box center [385, 29] width 29 height 6
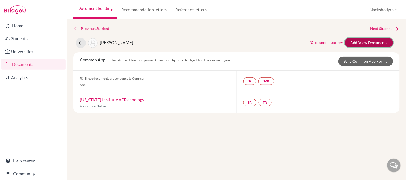
click at [372, 42] on link "Add/View Documents" at bounding box center [369, 42] width 48 height 9
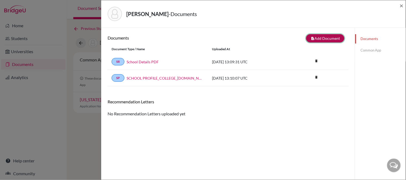
click at [314, 37] on button "note_add Add Document" at bounding box center [325, 38] width 38 height 8
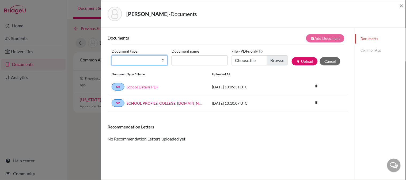
click at [143, 62] on select "Change explanation for Common App reports Counselor recommendation Internationa…" at bounding box center [140, 60] width 56 height 10
select select "2"
click at [112, 55] on select "Change explanation for Common App reports Counselor recommendation Internationa…" at bounding box center [140, 60] width 56 height 10
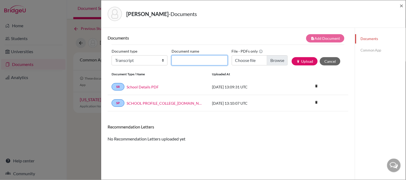
click at [178, 61] on input "Document name" at bounding box center [200, 60] width 56 height 10
type input "Initial Transcript"
type input "C:\fakepath\[PERSON_NAME] - Initial Transcript.pdf"
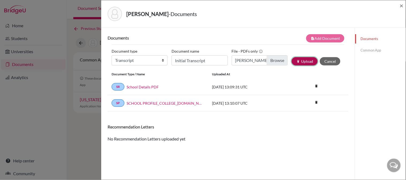
click at [294, 58] on button "publish Upload" at bounding box center [305, 61] width 26 height 8
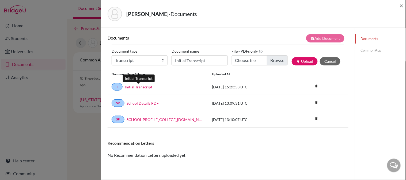
click at [138, 88] on link "Initial Transcript" at bounding box center [139, 87] width 28 height 6
click at [402, 5] on span "×" at bounding box center [402, 6] width 4 height 8
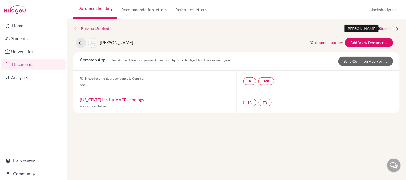
click at [376, 30] on link "Next Student" at bounding box center [385, 29] width 29 height 6
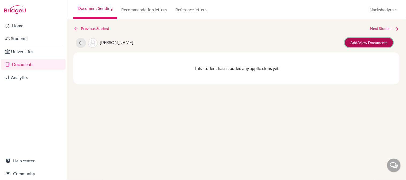
click at [373, 41] on link "Add/View Documents" at bounding box center [369, 42] width 48 height 9
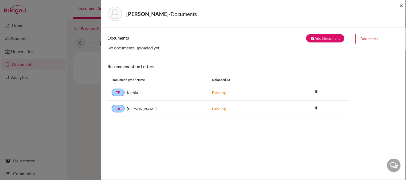
click at [401, 6] on span "×" at bounding box center [402, 6] width 4 height 8
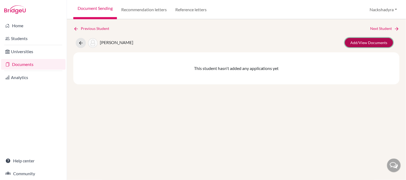
click at [357, 40] on link "Add/View Documents" at bounding box center [369, 42] width 48 height 9
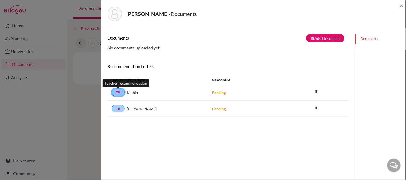
click at [117, 91] on link "TR" at bounding box center [118, 92] width 13 height 7
click at [402, 6] on span "×" at bounding box center [402, 6] width 4 height 8
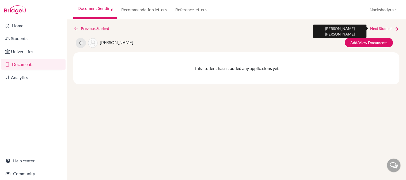
click at [385, 27] on link "Next Student" at bounding box center [385, 29] width 29 height 6
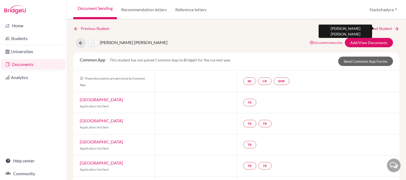
click at [381, 26] on link "Next Student" at bounding box center [385, 29] width 29 height 6
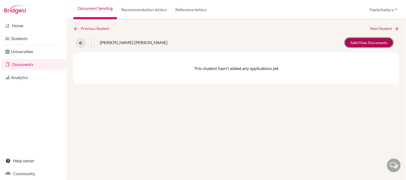
click at [374, 42] on link "Add/View Documents" at bounding box center [369, 42] width 48 height 9
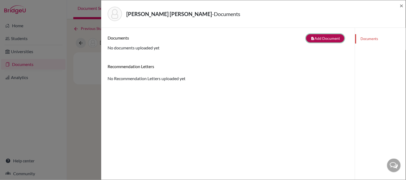
click at [314, 39] on button "note_add Add Document" at bounding box center [325, 38] width 38 height 8
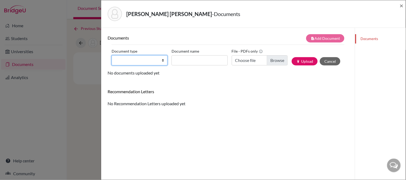
click at [121, 63] on select "Change explanation for Common App reports Counselor recommendation Internationa…" at bounding box center [140, 60] width 56 height 10
select select "2"
click at [112, 55] on select "Change explanation for Common App reports Counselor recommendation Internationa…" at bounding box center [140, 60] width 56 height 10
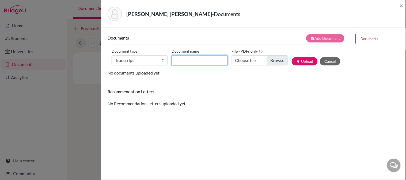
click at [180, 59] on input "Document name" at bounding box center [200, 60] width 56 height 10
type input "Initial Transcript"
type input "C:\fakepath\[PERSON_NAME] - Initial Transcript.pdf"
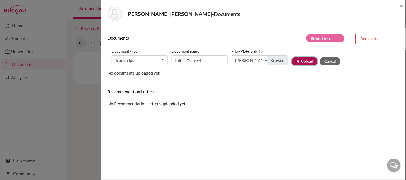
click at [304, 60] on button "publish Upload" at bounding box center [305, 61] width 26 height 8
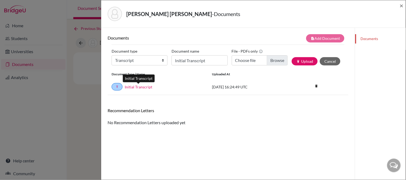
click at [138, 85] on link "Initial Transcript" at bounding box center [139, 87] width 28 height 6
click at [400, 7] on span "×" at bounding box center [402, 6] width 4 height 8
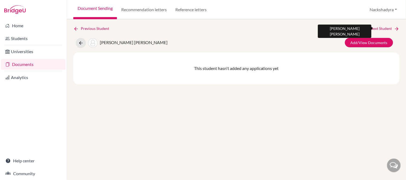
click at [380, 29] on link "Next Student" at bounding box center [385, 29] width 29 height 6
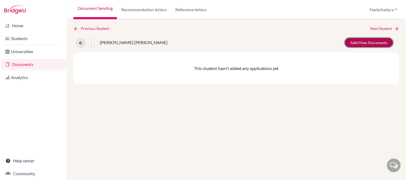
click at [371, 42] on link "Add/View Documents" at bounding box center [369, 42] width 48 height 9
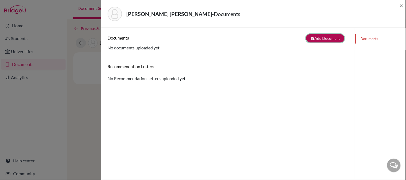
click at [317, 42] on button "note_add Add Document" at bounding box center [325, 38] width 38 height 8
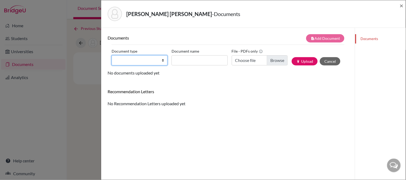
click at [129, 60] on select "Change explanation for Common App reports Counselor recommendation Internationa…" at bounding box center [140, 60] width 56 height 10
select select "2"
click at [112, 55] on select "Change explanation for Common App reports Counselor recommendation Internationa…" at bounding box center [140, 60] width 56 height 10
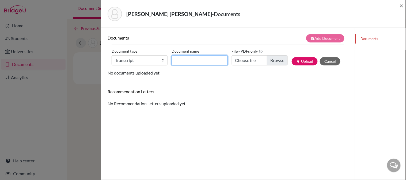
drag, startPoint x: 201, startPoint y: 59, endPoint x: 201, endPoint y: 65, distance: 5.6
click at [201, 59] on input "Document name" at bounding box center [200, 60] width 56 height 10
type input "Initial Transcript"
type input "C:\fakepath\[PERSON_NAME] - Initial Transcript.pdf"
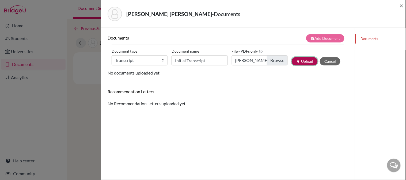
click at [293, 62] on button "publish Upload" at bounding box center [305, 61] width 26 height 8
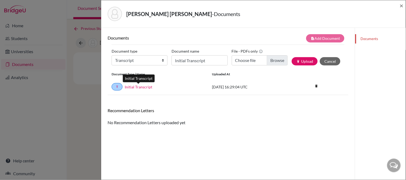
click at [136, 85] on link "Initial Transcript" at bounding box center [139, 87] width 28 height 6
click at [401, 5] on span "×" at bounding box center [402, 6] width 4 height 8
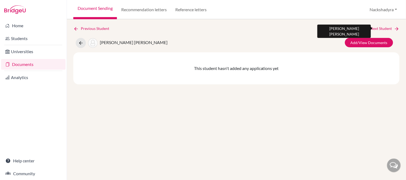
click at [382, 26] on link "Next Student" at bounding box center [385, 29] width 29 height 6
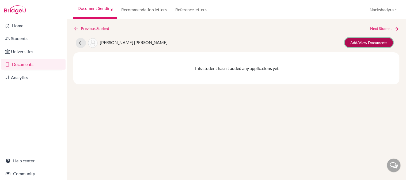
click at [371, 44] on link "Add/View Documents" at bounding box center [369, 42] width 48 height 9
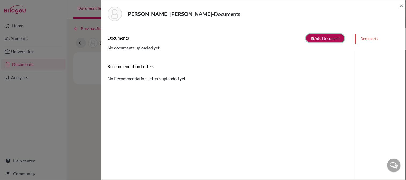
click at [311, 38] on icon "note_add" at bounding box center [313, 39] width 4 height 4
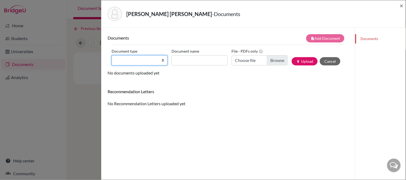
click at [132, 59] on select "Change explanation for Common App reports Counselor recommendation Internationa…" at bounding box center [140, 60] width 56 height 10
select select "2"
click at [112, 55] on select "Change explanation for Common App reports Counselor recommendation Internationa…" at bounding box center [140, 60] width 56 height 10
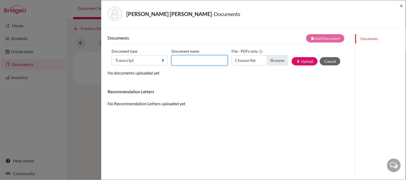
click at [175, 62] on input "Document name" at bounding box center [200, 60] width 56 height 10
type input "Initial Transcript"
type input "C:\fakepath\[PERSON_NAME] - Initial Transcript.pdf"
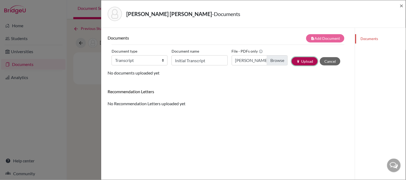
click at [296, 61] on icon "publish" at bounding box center [298, 62] width 4 height 4
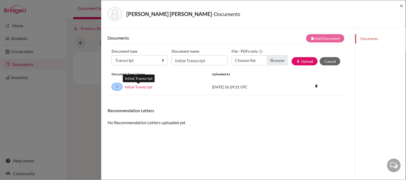
click at [141, 86] on link "Initial Transcript" at bounding box center [139, 87] width 28 height 6
click at [402, 3] on span "×" at bounding box center [402, 6] width 4 height 8
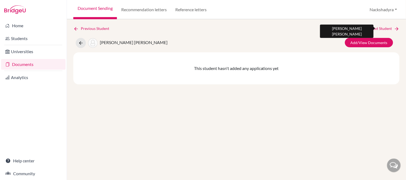
click at [388, 27] on link "Next Student" at bounding box center [385, 29] width 29 height 6
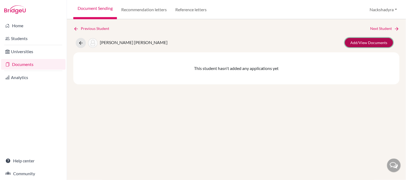
click at [360, 45] on link "Add/View Documents" at bounding box center [369, 42] width 48 height 9
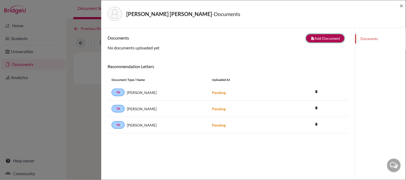
click at [311, 37] on button "note_add Add Document" at bounding box center [325, 38] width 38 height 8
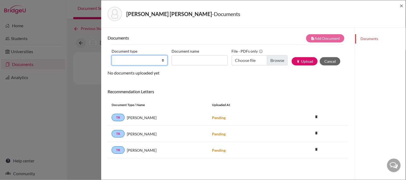
click at [133, 59] on select "Change explanation for Common App reports Counselor recommendation Internationa…" at bounding box center [140, 60] width 56 height 10
select select "2"
click at [112, 55] on select "Change explanation for Common App reports Counselor recommendation Internationa…" at bounding box center [140, 60] width 56 height 10
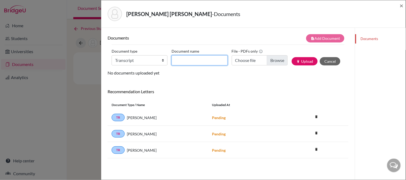
click at [202, 60] on input "Document name" at bounding box center [200, 60] width 56 height 10
click at [205, 63] on input "Initial Transcript" at bounding box center [200, 60] width 56 height 10
type input "Initial Transcript ANS"
type input "C:\fakepath\[PERSON_NAME] - Initial Transcript.pdf"
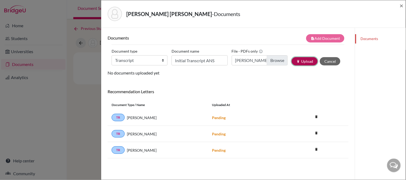
click at [292, 63] on button "publish Upload" at bounding box center [305, 61] width 26 height 8
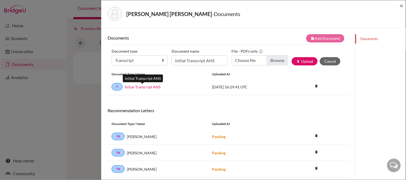
click at [141, 86] on link "Initial Transcript ANS" at bounding box center [143, 87] width 36 height 6
click at [401, 6] on span "×" at bounding box center [402, 6] width 4 height 8
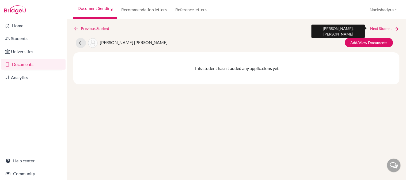
click at [386, 28] on link "Next Student" at bounding box center [385, 29] width 29 height 6
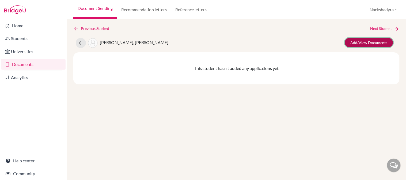
click at [355, 42] on link "Add/View Documents" at bounding box center [369, 42] width 48 height 9
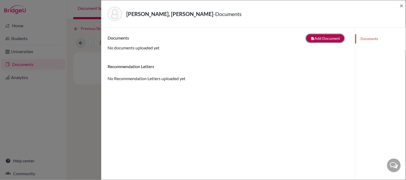
click at [314, 40] on button "note_add Add Document" at bounding box center [325, 38] width 38 height 8
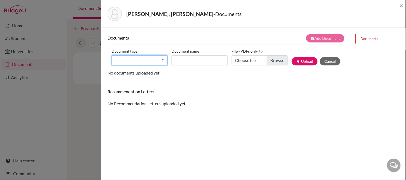
click at [140, 61] on select "Change explanation for Common App reports Counselor recommendation Internationa…" at bounding box center [140, 60] width 56 height 10
select select "2"
click at [112, 55] on select "Change explanation for Common App reports Counselor recommendation Internationa…" at bounding box center [140, 60] width 56 height 10
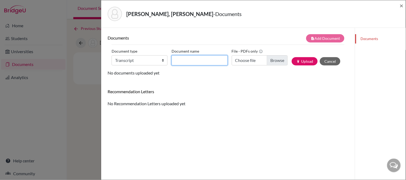
drag, startPoint x: 180, startPoint y: 61, endPoint x: 188, endPoint y: 72, distance: 13.3
click at [180, 61] on input "Document name" at bounding box center [200, 60] width 56 height 10
type input "Initial Transcript"
type input "C:\fakepath\[PERSON_NAME] - Initial Transcript.pdf"
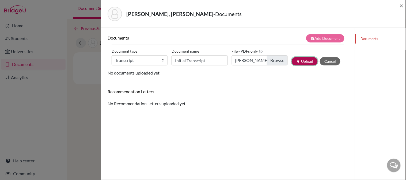
click at [296, 62] on icon "publish" at bounding box center [298, 62] width 4 height 4
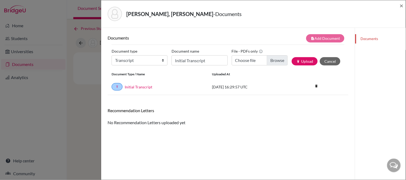
click at [141, 84] on div "T Initial Transcript" at bounding box center [158, 86] width 92 height 7
click at [141, 85] on link "Initial Transcript" at bounding box center [139, 87] width 28 height 6
click at [399, 6] on div "[PERSON_NAME], [PERSON_NAME] - Documents ×" at bounding box center [253, 13] width 300 height 23
click at [402, 6] on span "×" at bounding box center [402, 6] width 4 height 8
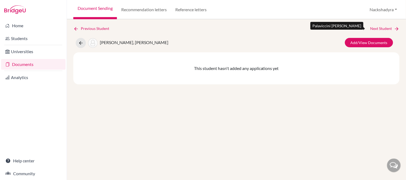
click at [371, 28] on link "Next Student" at bounding box center [385, 29] width 29 height 6
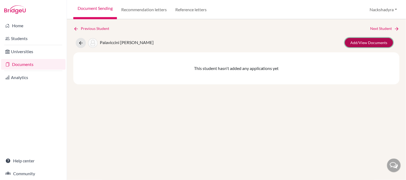
click at [352, 46] on link "Add/View Documents" at bounding box center [369, 42] width 48 height 9
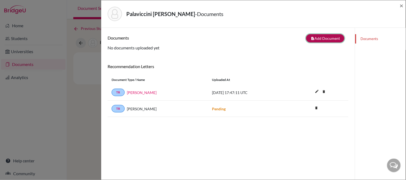
click at [314, 34] on button "note_add Add Document" at bounding box center [325, 38] width 38 height 8
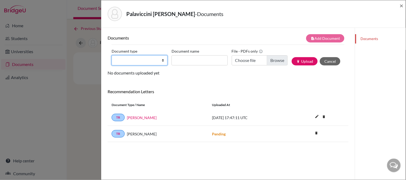
drag, startPoint x: 148, startPoint y: 61, endPoint x: 149, endPoint y: 64, distance: 3.6
click at [148, 61] on select "Change explanation for Common App reports Counselor recommendation Internationa…" at bounding box center [140, 60] width 56 height 10
select select "2"
click at [112, 55] on select "Change explanation for Common App reports Counselor recommendation Internationa…" at bounding box center [140, 60] width 56 height 10
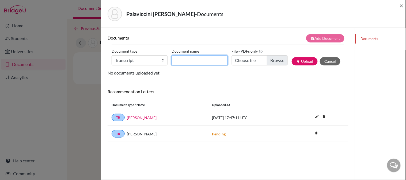
click at [200, 62] on input "Document name" at bounding box center [200, 60] width 56 height 10
type input "Initial Transcript"
type input "C:\fakepath\[PERSON_NAME], [PERSON_NAME] - Initial Transcript.pdf"
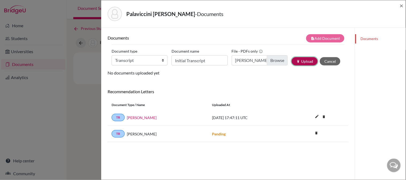
click at [292, 61] on button "publish Upload" at bounding box center [305, 61] width 26 height 8
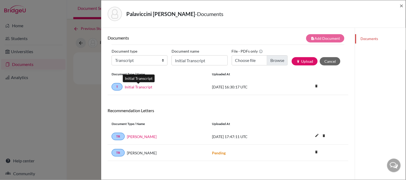
click at [133, 89] on link "Initial Transcript" at bounding box center [139, 87] width 28 height 6
click at [402, 6] on span "×" at bounding box center [402, 6] width 4 height 8
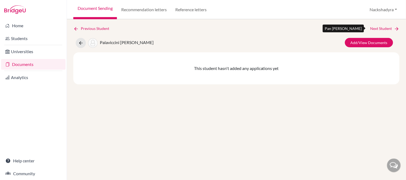
click at [384, 30] on link "Next Student" at bounding box center [385, 29] width 29 height 6
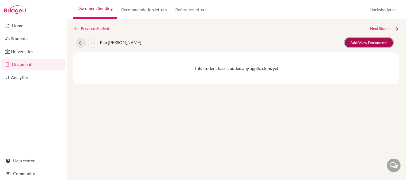
click at [355, 45] on link "Add/View Documents" at bounding box center [369, 42] width 48 height 9
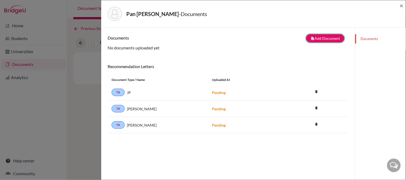
drag, startPoint x: 319, startPoint y: 36, endPoint x: 278, endPoint y: 49, distance: 42.2
click at [318, 36] on button "note_add Add Document" at bounding box center [325, 38] width 38 height 8
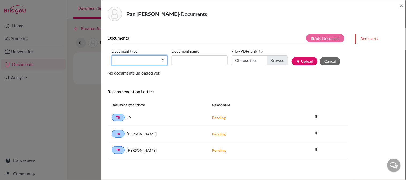
drag, startPoint x: 133, startPoint y: 61, endPoint x: 133, endPoint y: 65, distance: 4.0
click at [133, 61] on select "Change explanation for Common App reports Counselor recommendation Internationa…" at bounding box center [140, 60] width 56 height 10
select select "2"
click at [112, 55] on select "Change explanation for Common App reports Counselor recommendation Internationa…" at bounding box center [140, 60] width 56 height 10
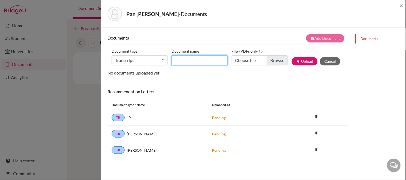
click at [183, 58] on input "Document name" at bounding box center [200, 60] width 56 height 10
type input "Initial Transcript"
type input "C:\fakepath\Pan, [PERSON_NAME] - Initial Transcript.pdf"
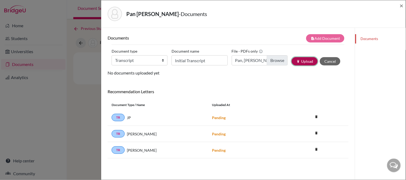
click at [299, 62] on button "publish Upload" at bounding box center [305, 61] width 26 height 8
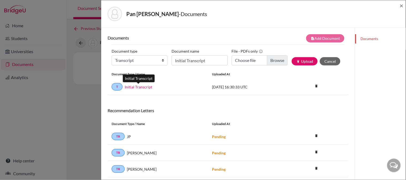
click at [129, 88] on link "Initial Transcript" at bounding box center [139, 87] width 28 height 6
click at [403, 7] on span "×" at bounding box center [402, 6] width 4 height 8
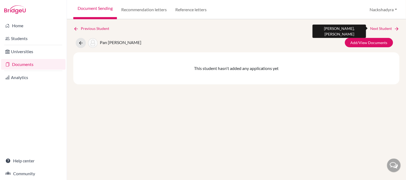
click at [386, 28] on link "Next Student" at bounding box center [385, 29] width 29 height 6
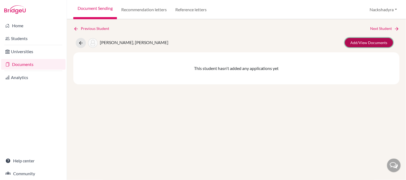
click at [382, 44] on link "Add/View Documents" at bounding box center [369, 42] width 48 height 9
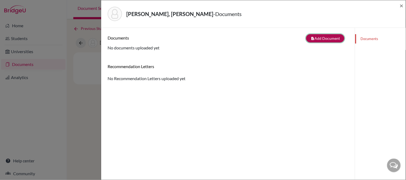
click at [314, 39] on button "note_add Add Document" at bounding box center [325, 38] width 38 height 8
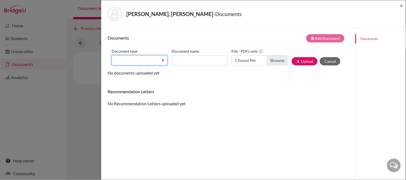
drag, startPoint x: 145, startPoint y: 58, endPoint x: 148, endPoint y: 65, distance: 7.2
click at [145, 58] on select "Change explanation for Common App reports Counselor recommendation Internationa…" at bounding box center [140, 60] width 56 height 10
select select "2"
click at [112, 55] on select "Change explanation for Common App reports Counselor recommendation Internationa…" at bounding box center [140, 60] width 56 height 10
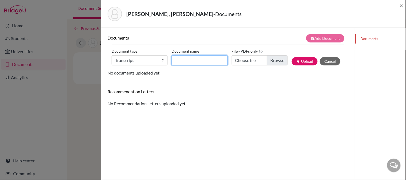
click at [191, 59] on input "Document name" at bounding box center [200, 60] width 56 height 10
type input "Initial Transcript"
type input "C:\fakepath\[PERSON_NAME], Maximus - Initial Transcript.pdf"
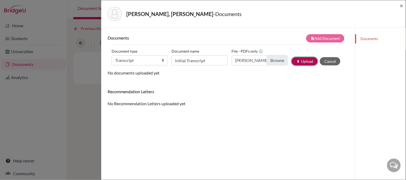
click at [292, 58] on button "publish Upload" at bounding box center [305, 61] width 26 height 8
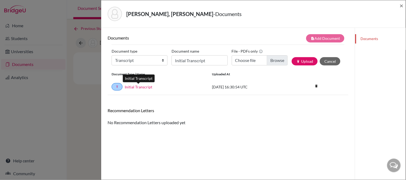
click at [137, 88] on link "Initial Transcript" at bounding box center [139, 87] width 28 height 6
click at [402, 6] on span "×" at bounding box center [402, 6] width 4 height 8
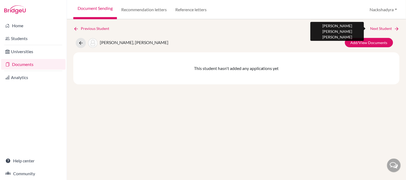
click at [386, 27] on link "Next Student" at bounding box center [385, 29] width 29 height 6
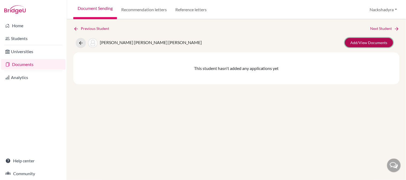
click at [368, 42] on link "Add/View Documents" at bounding box center [369, 42] width 48 height 9
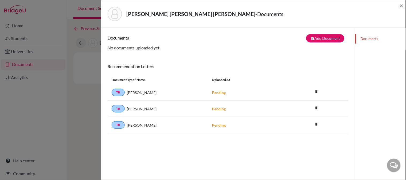
click at [310, 34] on div "Documents note_add Add Document Document type Change explanation for Common App…" at bounding box center [228, 118] width 254 height 180
click at [321, 39] on button "note_add Add Document" at bounding box center [325, 38] width 38 height 8
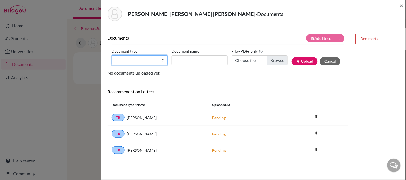
click at [118, 59] on select "Change explanation for Common App reports Counselor recommendation Internationa…" at bounding box center [140, 60] width 56 height 10
select select "2"
click at [112, 55] on select "Change explanation for Common App reports Counselor recommendation Internationa…" at bounding box center [140, 60] width 56 height 10
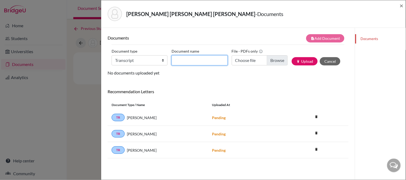
click at [187, 59] on input "Document name" at bounding box center [200, 60] width 56 height 10
type input "Initial Transcript"
type input "C:\fakepath\[PERSON_NAME] - Initial Transcript.pdf"
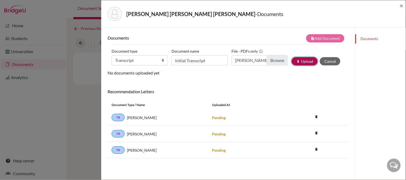
click at [294, 63] on button "publish Upload" at bounding box center [305, 61] width 26 height 8
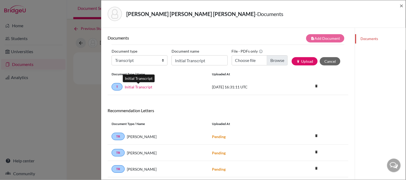
click at [132, 84] on link "Initial Transcript" at bounding box center [139, 87] width 28 height 6
click at [402, 5] on span "×" at bounding box center [402, 6] width 4 height 8
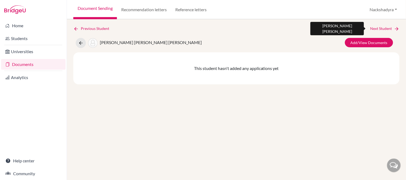
click at [386, 28] on link "Next Student" at bounding box center [385, 29] width 29 height 6
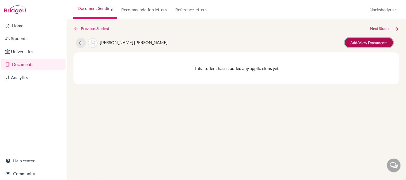
click at [364, 44] on link "Add/View Documents" at bounding box center [369, 42] width 48 height 9
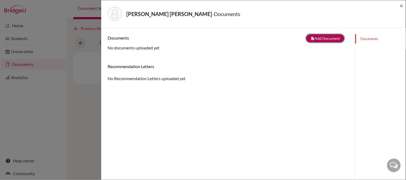
click at [327, 39] on button "note_add Add Document" at bounding box center [325, 38] width 38 height 8
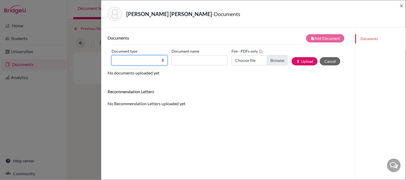
drag, startPoint x: 141, startPoint y: 59, endPoint x: 140, endPoint y: 65, distance: 6.0
click at [141, 59] on select "Change explanation for Common App reports Counselor recommendation Internationa…" at bounding box center [140, 60] width 56 height 10
select select "2"
click at [112, 55] on select "Change explanation for Common App reports Counselor recommendation Internationa…" at bounding box center [140, 60] width 56 height 10
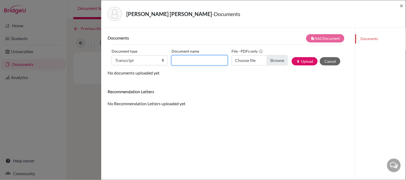
drag, startPoint x: 181, startPoint y: 64, endPoint x: 184, endPoint y: 71, distance: 7.7
click at [181, 64] on input "Document name" at bounding box center [200, 60] width 56 height 10
click at [208, 61] on input "Initial Transcript" at bounding box center [200, 60] width 56 height 10
type input "Initial Transcript ANS"
type input "C:\fakepath\[PERSON_NAME] - Initial Transcript.pdf"
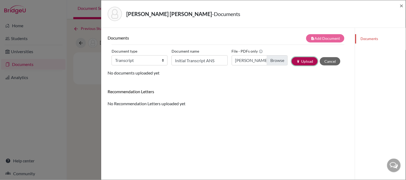
click at [296, 60] on icon "publish" at bounding box center [298, 62] width 4 height 4
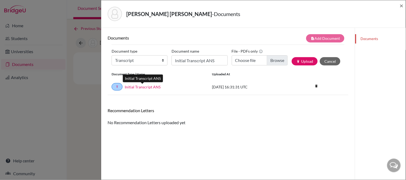
click at [148, 86] on link "Initial Transcript ANS" at bounding box center [143, 87] width 36 height 6
click at [401, 6] on span "×" at bounding box center [402, 6] width 4 height 8
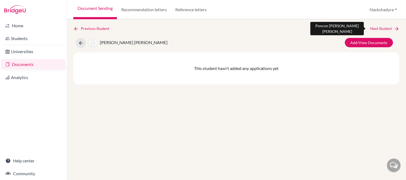
click at [378, 28] on link "Next Student" at bounding box center [385, 29] width 29 height 6
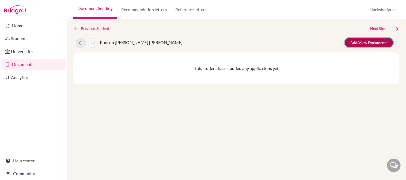
click at [349, 42] on link "Add/View Documents" at bounding box center [369, 42] width 48 height 9
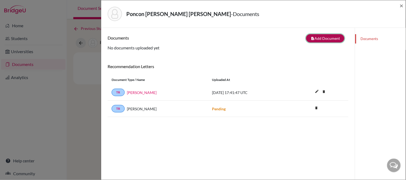
click at [319, 42] on button "note_add Add Document" at bounding box center [325, 38] width 38 height 8
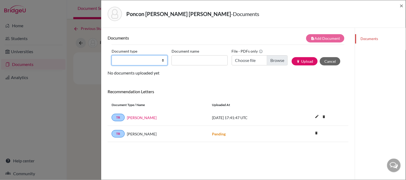
click at [120, 60] on select "Change explanation for Common App reports Counselor recommendation Internationa…" at bounding box center [140, 60] width 56 height 10
select select "2"
click at [112, 55] on select "Change explanation for Common App reports Counselor recommendation Internationa…" at bounding box center [140, 60] width 56 height 10
click at [185, 66] on div "Document type Change explanation for Common App reports Counselor recommendatio…" at bounding box center [228, 58] width 233 height 23
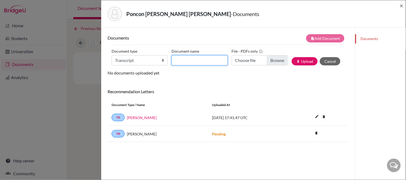
click at [186, 64] on input "Document name" at bounding box center [200, 60] width 56 height 10
type input "Initial Transcript"
type input "C:\fakepath\[PERSON_NAME] - Initial Transcript.pdf"
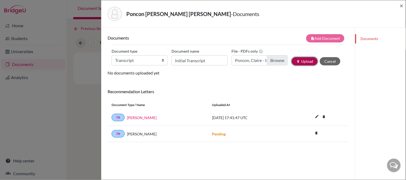
drag, startPoint x: 292, startPoint y: 59, endPoint x: 269, endPoint y: 68, distance: 25.0
click at [293, 60] on button "publish Upload" at bounding box center [305, 61] width 26 height 8
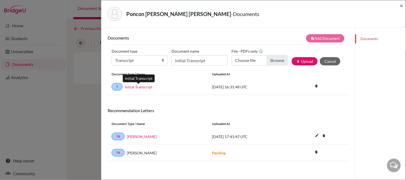
click at [139, 86] on link "Initial Transcript" at bounding box center [139, 87] width 28 height 6
click at [402, 5] on span "×" at bounding box center [402, 6] width 4 height 8
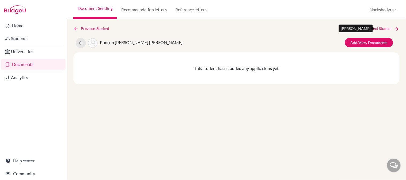
click at [386, 26] on link "Next Student" at bounding box center [385, 29] width 29 height 6
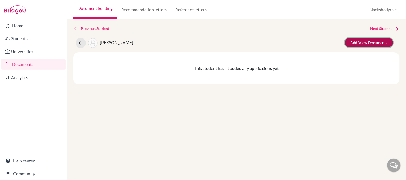
click at [365, 44] on link "Add/View Documents" at bounding box center [369, 42] width 48 height 9
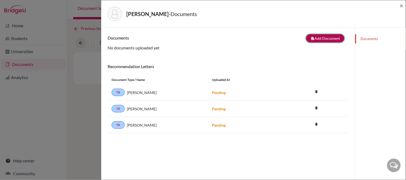
click at [322, 35] on button "note_add Add Document" at bounding box center [325, 38] width 38 height 8
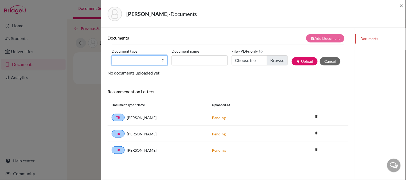
click at [148, 61] on select "Change explanation for Common App reports Counselor recommendation Internationa…" at bounding box center [140, 60] width 56 height 10
select select "2"
click at [112, 55] on select "Change explanation for Common App reports Counselor recommendation Internationa…" at bounding box center [140, 60] width 56 height 10
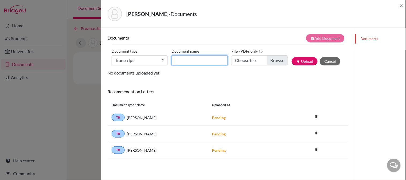
click at [182, 56] on input "Document name" at bounding box center [200, 60] width 56 height 10
click at [216, 60] on input "Initial Transcript" at bounding box center [200, 60] width 56 height 10
type input "Initial Transcript ANS"
type input "C:\fakepath\[PERSON_NAME] - Initial Transcript.pdf"
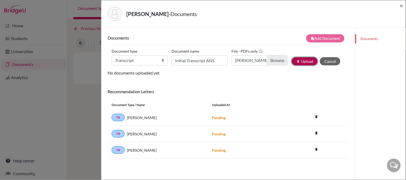
click at [295, 59] on button "publish Upload" at bounding box center [305, 61] width 26 height 8
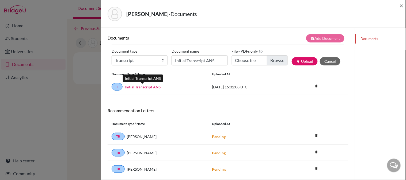
click at [154, 85] on link "Initial Transcript ANS" at bounding box center [143, 87] width 36 height 6
click at [400, 6] on span "×" at bounding box center [402, 6] width 4 height 8
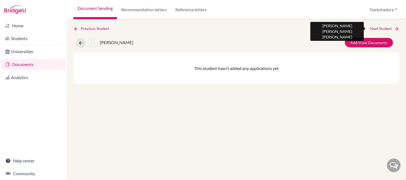
click at [380, 27] on link "Next Student" at bounding box center [385, 29] width 29 height 6
click at [379, 29] on link "Next Student" at bounding box center [385, 29] width 29 height 6
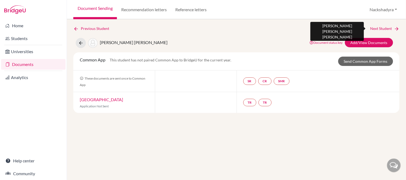
click at [379, 29] on link "Next Student" at bounding box center [385, 29] width 29 height 6
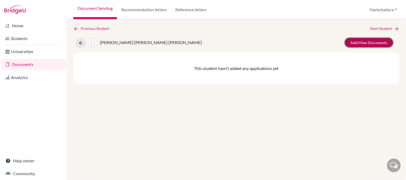
click at [363, 42] on link "Add/View Documents" at bounding box center [369, 42] width 48 height 9
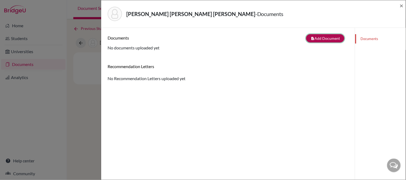
click at [317, 39] on button "note_add Add Document" at bounding box center [325, 38] width 38 height 8
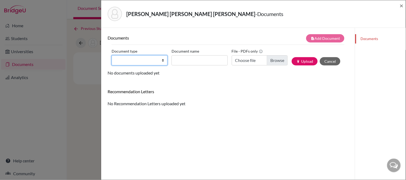
click at [123, 62] on select "Change explanation for Common App reports Counselor recommendation Internationa…" at bounding box center [140, 60] width 56 height 10
select select "2"
click at [112, 55] on select "Change explanation for Common App reports Counselor recommendation Internationa…" at bounding box center [140, 60] width 56 height 10
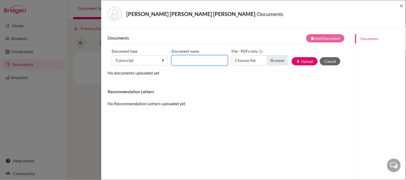
click at [198, 61] on input "Document name" at bounding box center [200, 60] width 56 height 10
type input "Initial Transcript"
type input "C:\fakepath\[PERSON_NAME] - Initial Transcript.pdf"
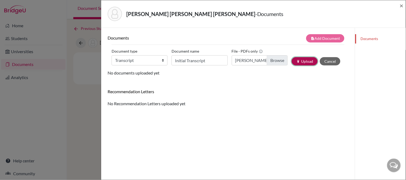
click at [303, 58] on button "publish Upload" at bounding box center [305, 61] width 26 height 8
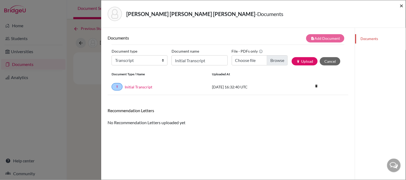
click at [402, 5] on span "×" at bounding box center [402, 6] width 4 height 8
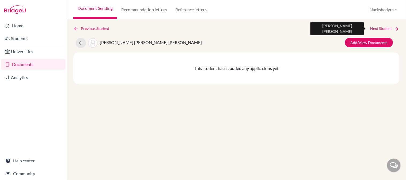
click at [393, 29] on link "Next Student" at bounding box center [385, 29] width 29 height 6
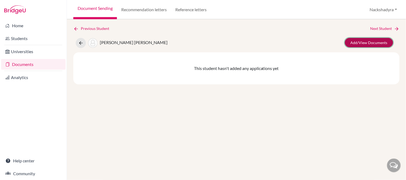
click at [373, 38] on link "Add/View Documents" at bounding box center [369, 42] width 48 height 9
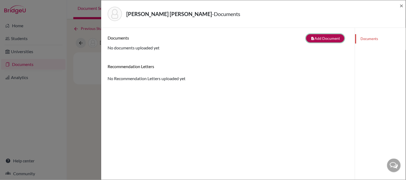
click at [328, 35] on button "note_add Add Document" at bounding box center [325, 38] width 38 height 8
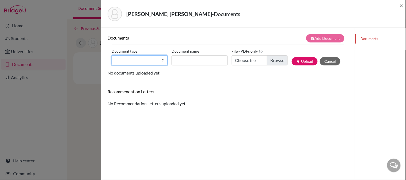
click at [134, 63] on select "Change explanation for Common App reports Counselor recommendation Internationa…" at bounding box center [140, 60] width 56 height 10
select select "2"
click at [112, 55] on select "Change explanation for Common App reports Counselor recommendation Internationa…" at bounding box center [140, 60] width 56 height 10
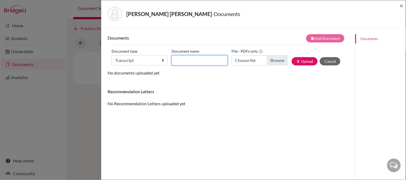
click at [188, 59] on input "Document name" at bounding box center [200, 60] width 56 height 10
type input "Initial Transcript"
type input "C:\fakepath\[PERSON_NAME] - Initial Transcript.pdf"
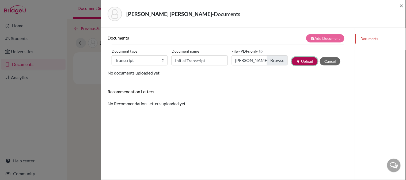
click at [296, 62] on icon "publish" at bounding box center [298, 62] width 4 height 4
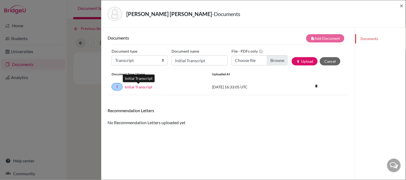
click at [148, 86] on link "Initial Transcript" at bounding box center [139, 87] width 28 height 6
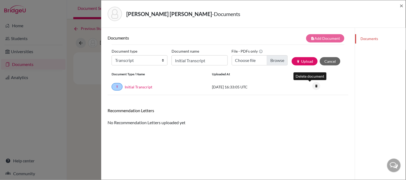
click at [312, 85] on icon "delete" at bounding box center [316, 86] width 8 height 8
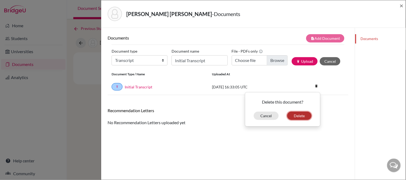
click at [301, 114] on button "Delete" at bounding box center [299, 116] width 24 height 8
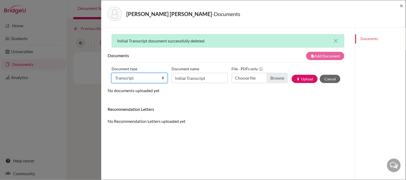
click at [145, 78] on select "Change explanation for Common App reports Counselor recommendation Internationa…" at bounding box center [140, 78] width 56 height 10
select select "2"
click at [112, 73] on select "Change explanation for Common App reports Counselor recommendation Internationa…" at bounding box center [140, 78] width 56 height 10
click at [181, 80] on input "Initial Transcript" at bounding box center [200, 78] width 56 height 10
drag, startPoint x: 200, startPoint y: 81, endPoint x: 202, endPoint y: 83, distance: 3.1
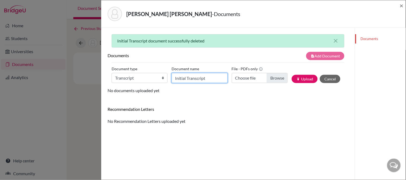
click at [200, 81] on input "Initial Transcript" at bounding box center [200, 78] width 56 height 10
type input "Initial Transcript ANS"
type input "C:\fakepath\[PERSON_NAME] - Initial Transcript.pdf"
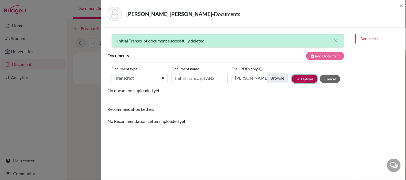
click at [299, 79] on button "publish Upload" at bounding box center [305, 79] width 26 height 8
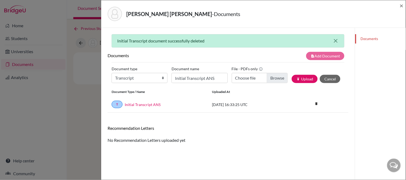
click at [333, 42] on icon "close" at bounding box center [336, 41] width 6 height 6
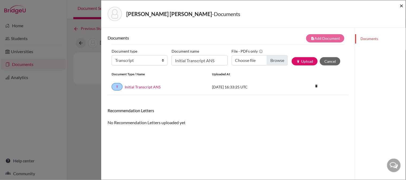
click at [401, 4] on span "×" at bounding box center [402, 6] width 4 height 8
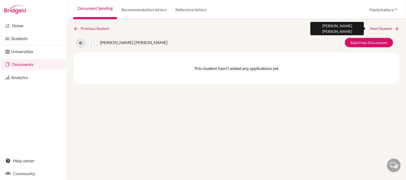
click at [385, 27] on link "Next Student" at bounding box center [385, 29] width 29 height 6
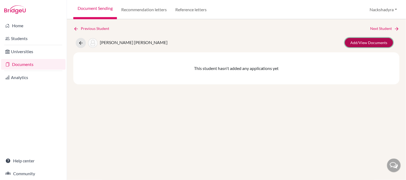
click at [372, 42] on link "Add/View Documents" at bounding box center [369, 42] width 48 height 9
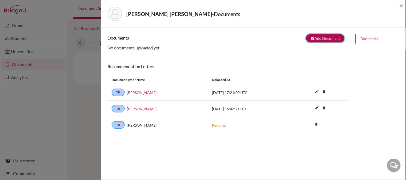
click at [310, 37] on button "note_add Add Document" at bounding box center [325, 38] width 38 height 8
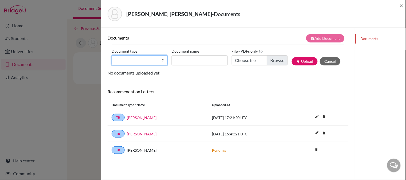
click at [142, 59] on select "Change explanation for Common App reports Counselor recommendation Internationa…" at bounding box center [140, 60] width 56 height 10
select select "2"
click at [112, 55] on select "Change explanation for Common App reports Counselor recommendation Internationa…" at bounding box center [140, 60] width 56 height 10
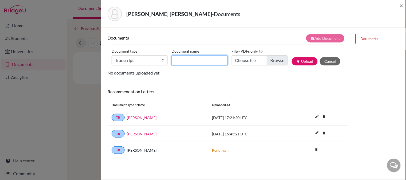
click at [182, 61] on input "Document name" at bounding box center [200, 60] width 56 height 10
type input "Initial Transcript"
type input "C:\fakepath\[PERSON_NAME] - Initial Transcript.pdf"
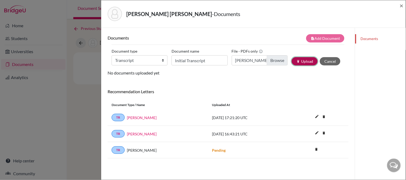
click at [298, 60] on button "publish Upload" at bounding box center [305, 61] width 26 height 8
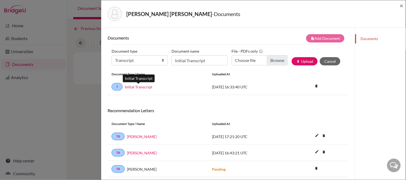
click at [134, 87] on link "Initial Transcript" at bounding box center [139, 87] width 28 height 6
click at [404, 6] on span "×" at bounding box center [402, 6] width 4 height 8
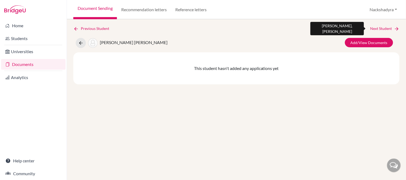
click at [378, 28] on link "Next Student" at bounding box center [385, 29] width 29 height 6
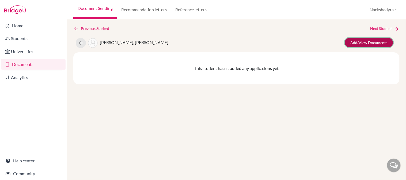
click at [368, 39] on link "Add/View Documents" at bounding box center [369, 42] width 48 height 9
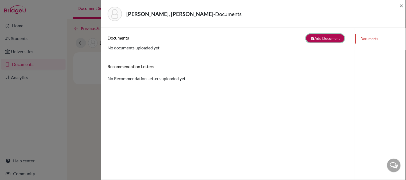
click at [306, 35] on button "note_add Add Document" at bounding box center [325, 38] width 38 height 8
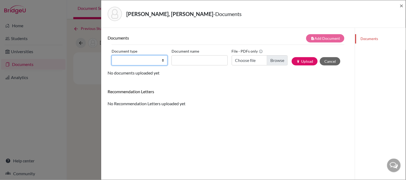
click at [132, 58] on select "Change explanation for Common App reports Counselor recommendation Internationa…" at bounding box center [140, 60] width 56 height 10
select select "2"
click at [112, 55] on select "Change explanation for Common App reports Counselor recommendation Internationa…" at bounding box center [140, 60] width 56 height 10
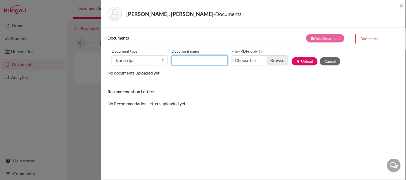
drag, startPoint x: 187, startPoint y: 62, endPoint x: 188, endPoint y: 66, distance: 4.2
click at [187, 62] on input "Document name" at bounding box center [200, 60] width 56 height 10
type input "Initial Transcript"
type input "C:\fakepath\[PERSON_NAME] - Initial Transcript.pdf"
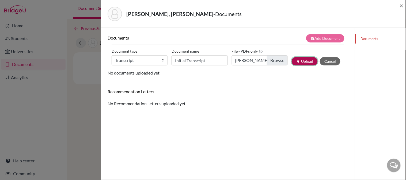
click at [293, 62] on button "publish Upload" at bounding box center [305, 61] width 26 height 8
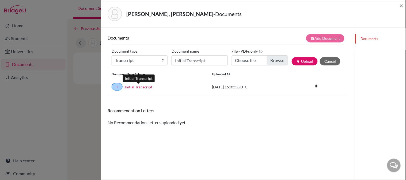
click at [132, 86] on link "Initial Transcript" at bounding box center [139, 87] width 28 height 6
click at [402, 5] on span "×" at bounding box center [402, 6] width 4 height 8
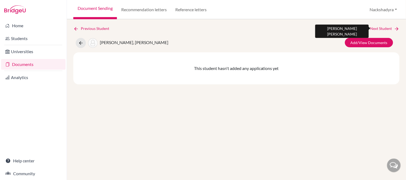
click at [388, 27] on link "Next Student" at bounding box center [385, 29] width 29 height 6
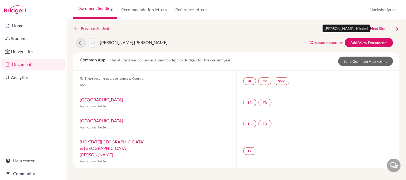
click at [380, 28] on link "Next Student" at bounding box center [385, 29] width 29 height 6
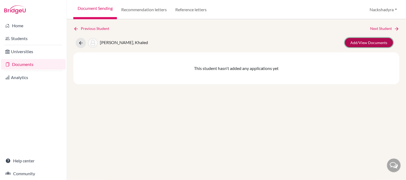
click at [380, 44] on link "Add/View Documents" at bounding box center [369, 42] width 48 height 9
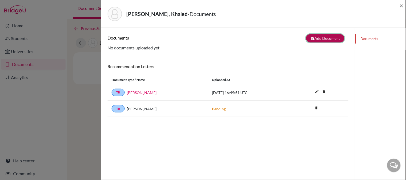
click at [318, 38] on button "note_add Add Document" at bounding box center [325, 38] width 38 height 8
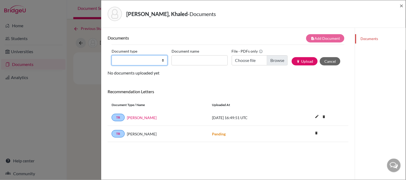
click at [129, 60] on select "Change explanation for Common App reports Counselor recommendation Internationa…" at bounding box center [140, 60] width 56 height 10
select select "2"
click at [112, 55] on select "Change explanation for Common App reports Counselor recommendation Internationa…" at bounding box center [140, 60] width 56 height 10
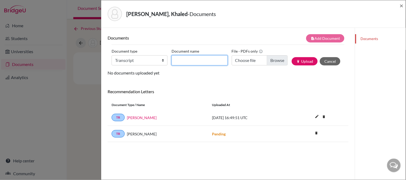
drag, startPoint x: 183, startPoint y: 60, endPoint x: 187, endPoint y: 66, distance: 7.2
click at [183, 60] on input "Document name" at bounding box center [200, 60] width 56 height 10
type input "Initial Transcript"
type input "C:\fakepath\[PERSON_NAME] - Initial Transcript.pdf"
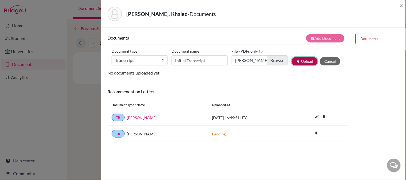
click at [296, 60] on icon "publish" at bounding box center [298, 62] width 4 height 4
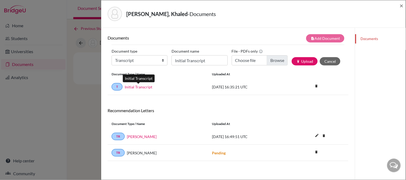
click at [132, 89] on link "Initial Transcript" at bounding box center [139, 87] width 28 height 6
click at [403, 5] on span "×" at bounding box center [402, 6] width 4 height 8
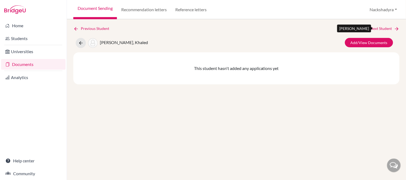
click at [395, 31] on icon at bounding box center [396, 28] width 5 height 5
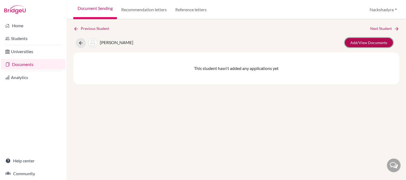
click at [379, 40] on link "Add/View Documents" at bounding box center [369, 42] width 48 height 9
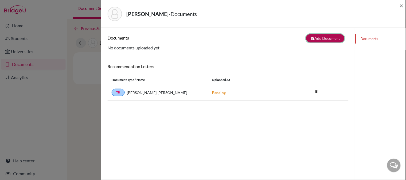
click at [314, 38] on button "note_add Add Document" at bounding box center [325, 38] width 38 height 8
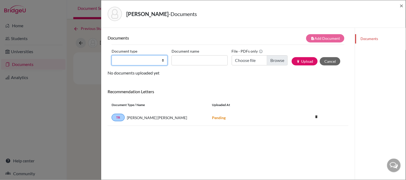
drag, startPoint x: 145, startPoint y: 55, endPoint x: 150, endPoint y: 59, distance: 6.3
click at [145, 55] on div "Document type Change explanation for Common App reports Counselor recommendatio…" at bounding box center [142, 56] width 60 height 18
select select "2"
click at [112, 55] on select "Change explanation for Common App reports Counselor recommendation Internationa…" at bounding box center [140, 60] width 56 height 10
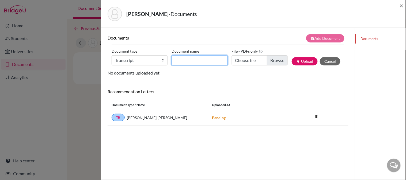
click at [187, 58] on input "Document name" at bounding box center [200, 60] width 56 height 10
type input "Initial Transcript"
type input "C:\fakepath\[PERSON_NAME] - Initial Transcript.pdf"
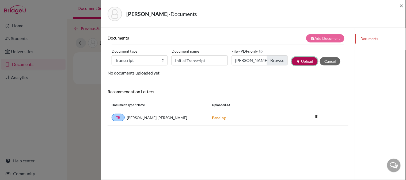
click at [299, 61] on button "publish Upload" at bounding box center [305, 61] width 26 height 8
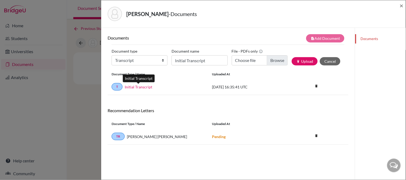
click at [142, 88] on link "Initial Transcript" at bounding box center [139, 87] width 28 height 6
click at [404, 4] on span "×" at bounding box center [402, 6] width 4 height 8
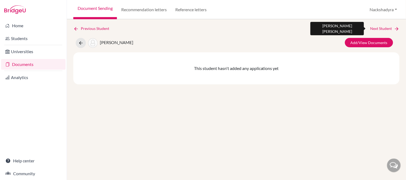
click at [390, 29] on link "Next Student" at bounding box center [385, 29] width 29 height 6
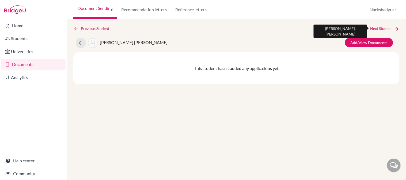
click at [387, 26] on link "Next Student" at bounding box center [385, 29] width 29 height 6
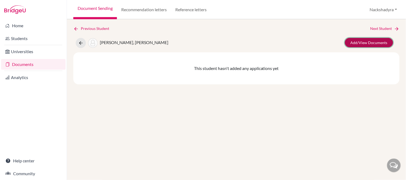
click at [383, 43] on link "Add/View Documents" at bounding box center [369, 42] width 48 height 9
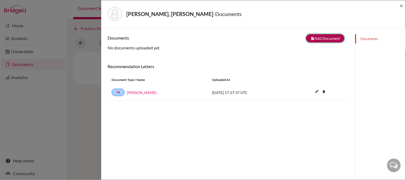
click at [319, 39] on button "note_add Add Document" at bounding box center [325, 38] width 38 height 8
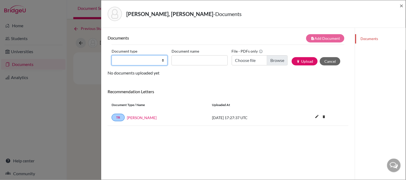
click at [130, 63] on select "Change explanation for Common App reports Counselor recommendation Internationa…" at bounding box center [140, 60] width 56 height 10
select select "2"
click at [112, 55] on select "Change explanation for Common App reports Counselor recommendation Internationa…" at bounding box center [140, 60] width 56 height 10
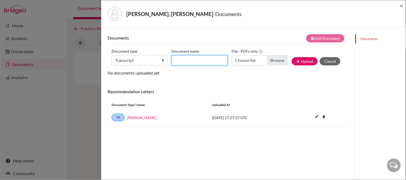
drag, startPoint x: 195, startPoint y: 63, endPoint x: 196, endPoint y: 65, distance: 2.8
click at [195, 63] on input "Document name" at bounding box center [200, 60] width 56 height 10
type input "Initial Transcript"
type input "C:\fakepath\[PERSON_NAME] - Initial Transcript.pdf"
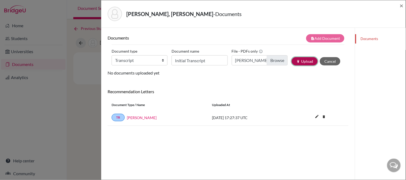
click at [293, 58] on button "publish Upload" at bounding box center [305, 61] width 26 height 8
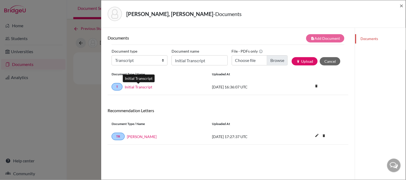
click at [125, 86] on link "Initial Transcript" at bounding box center [139, 87] width 28 height 6
click at [402, 5] on span "×" at bounding box center [402, 6] width 4 height 8
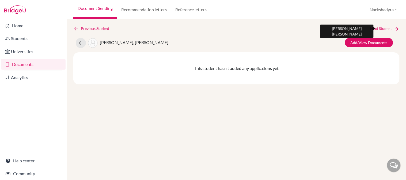
click at [384, 29] on link "Next Student" at bounding box center [385, 29] width 29 height 6
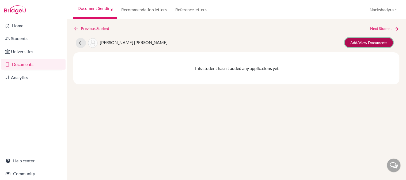
click at [360, 42] on link "Add/View Documents" at bounding box center [369, 42] width 48 height 9
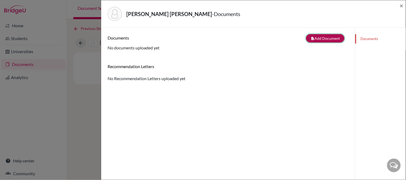
click at [310, 39] on button "note_add Add Document" at bounding box center [325, 38] width 38 height 8
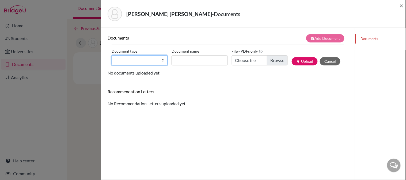
drag, startPoint x: 132, startPoint y: 60, endPoint x: 131, endPoint y: 64, distance: 3.6
click at [132, 60] on select "Change explanation for Common App reports Counselor recommendation Internationa…" at bounding box center [140, 60] width 56 height 10
click at [112, 55] on select "Change explanation for Common App reports Counselor recommendation Internationa…" at bounding box center [140, 60] width 56 height 10
click at [149, 60] on select "Change explanation for Common App reports Counselor recommendation Internationa…" at bounding box center [140, 60] width 56 height 10
select select "2"
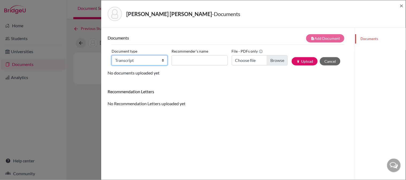
click at [112, 55] on select "Change explanation for Common App reports Counselor recommendation Internationa…" at bounding box center [140, 60] width 56 height 10
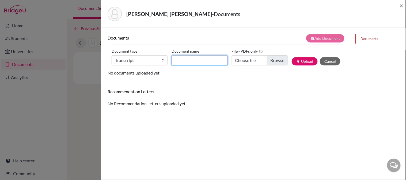
click at [192, 62] on input "Document name" at bounding box center [200, 60] width 56 height 10
type input "Initial Transcript"
type input "C:\fakepath\[PERSON_NAME] - Initial Transcript.pdf"
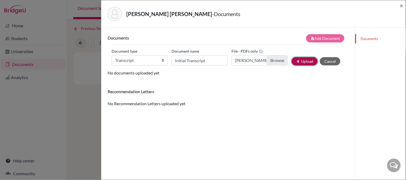
click at [295, 58] on button "publish Upload" at bounding box center [305, 61] width 26 height 8
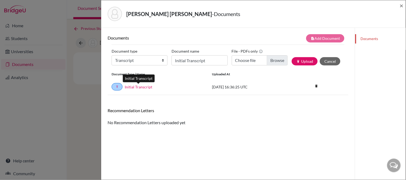
click at [135, 87] on link "Initial Transcript" at bounding box center [139, 87] width 28 height 6
click at [401, 6] on span "×" at bounding box center [402, 6] width 4 height 8
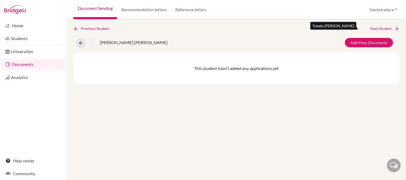
click at [380, 28] on link "Next Student" at bounding box center [385, 29] width 29 height 6
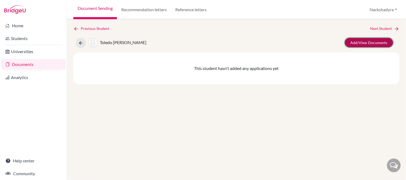
click at [365, 44] on link "Add/View Documents" at bounding box center [369, 42] width 48 height 9
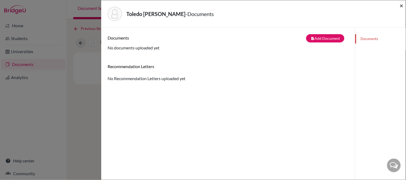
click at [400, 6] on span "×" at bounding box center [402, 6] width 4 height 8
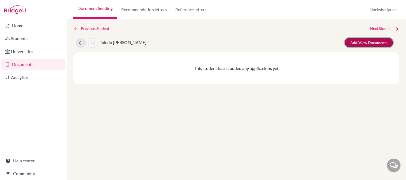
click at [362, 45] on link "Add/View Documents" at bounding box center [369, 42] width 48 height 9
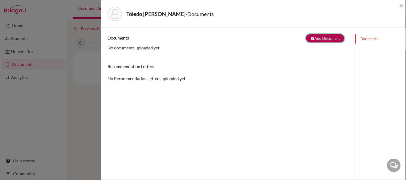
click at [312, 40] on button "note_add Add Document" at bounding box center [325, 38] width 38 height 8
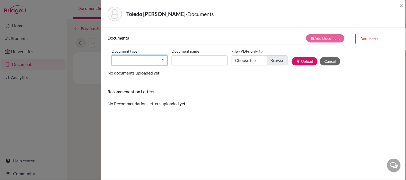
click at [125, 60] on select "Change explanation for Common App reports Counselor recommendation Internationa…" at bounding box center [140, 60] width 56 height 10
select select "2"
click at [112, 55] on select "Change explanation for Common App reports Counselor recommendation Internationa…" at bounding box center [140, 60] width 56 height 10
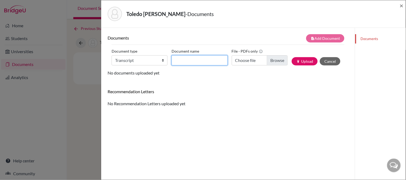
click at [197, 63] on input "Document name" at bounding box center [200, 60] width 56 height 10
type input "Initial Transcript"
type input "C:\fakepath\[GEOGRAPHIC_DATA][PERSON_NAME] - Initial Transcript.pdf"
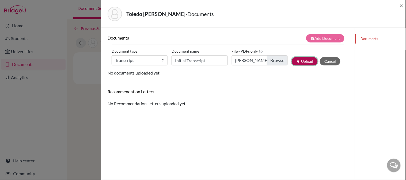
click at [295, 60] on button "publish Upload" at bounding box center [305, 61] width 26 height 8
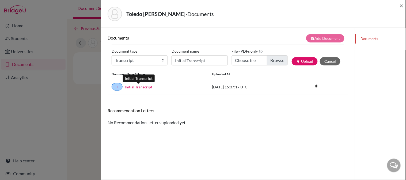
click at [127, 88] on link "Initial Transcript" at bounding box center [139, 87] width 28 height 6
click at [403, 6] on span "×" at bounding box center [402, 6] width 4 height 8
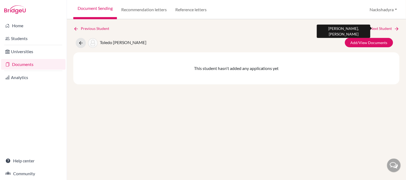
click at [390, 27] on link "Next Student" at bounding box center [385, 29] width 29 height 6
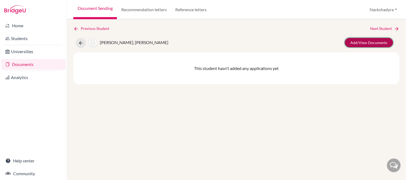
click at [357, 41] on link "Add/View Documents" at bounding box center [369, 42] width 48 height 9
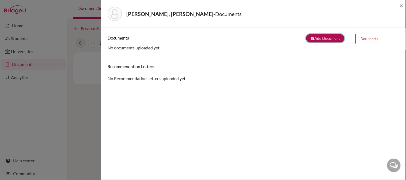
click at [311, 39] on icon "note_add" at bounding box center [313, 39] width 4 height 4
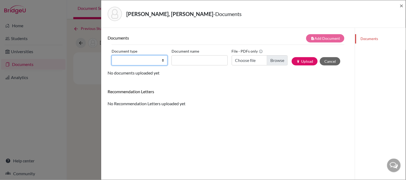
click at [130, 63] on select "Change explanation for Common App reports Counselor recommendation Internationa…" at bounding box center [140, 60] width 56 height 10
select select "2"
click at [112, 55] on select "Change explanation for Common App reports Counselor recommendation Internationa…" at bounding box center [140, 60] width 56 height 10
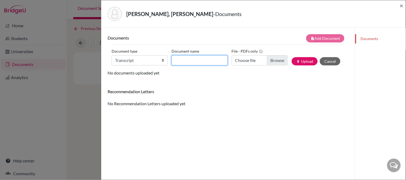
click at [198, 62] on input "Document name" at bounding box center [200, 60] width 56 height 10
type input "Initial Transcript"
type input "C:\fakepath\[PERSON_NAME] - Initial Transcript.pdf"
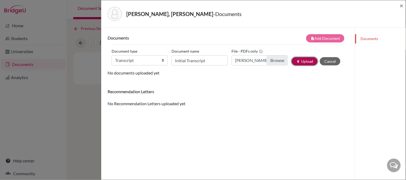
click at [295, 61] on button "publish Upload" at bounding box center [305, 61] width 26 height 8
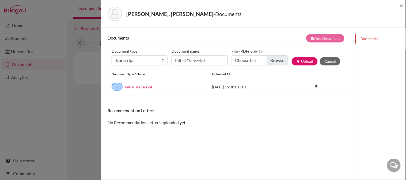
click at [142, 83] on div "T Initial Transcript" at bounding box center [158, 86] width 92 height 7
click at [146, 86] on link "Initial Transcript" at bounding box center [139, 87] width 28 height 6
click at [402, 7] on span "×" at bounding box center [402, 6] width 4 height 8
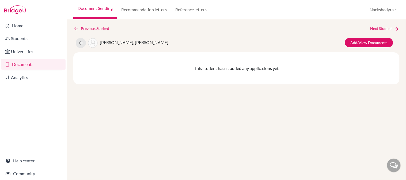
click at [384, 26] on link "Next Student" at bounding box center [385, 29] width 29 height 6
click at [366, 39] on link "Add/View Documents" at bounding box center [369, 42] width 48 height 9
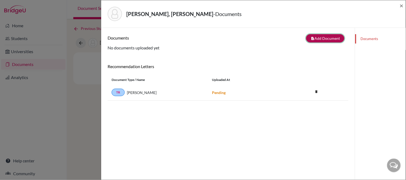
click at [312, 38] on button "note_add Add Document" at bounding box center [325, 38] width 38 height 8
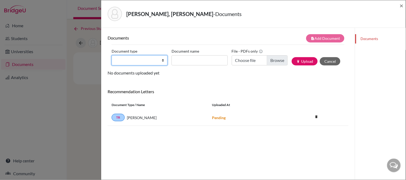
click at [124, 61] on select "Change explanation for Common App reports Counselor recommendation Internationa…" at bounding box center [140, 60] width 56 height 10
select select "2"
click at [112, 55] on select "Change explanation for Common App reports Counselor recommendation Internationa…" at bounding box center [140, 60] width 56 height 10
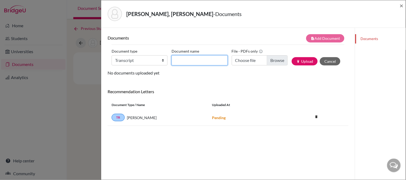
click at [200, 65] on input "Document name" at bounding box center [200, 60] width 56 height 10
type input "Initial Transcript"
type input "C:\fakepath\[PERSON_NAME] - Initial Transcript.pdf"
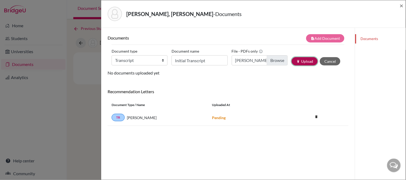
click at [293, 60] on button "publish Upload" at bounding box center [305, 61] width 26 height 8
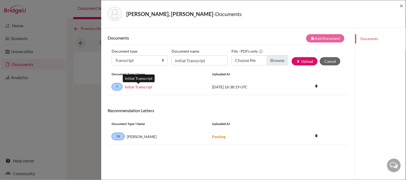
click at [129, 89] on link "Initial Transcript" at bounding box center [139, 87] width 28 height 6
click at [402, 4] on span "×" at bounding box center [402, 6] width 4 height 8
